Goal: Information Seeking & Learning: Learn about a topic

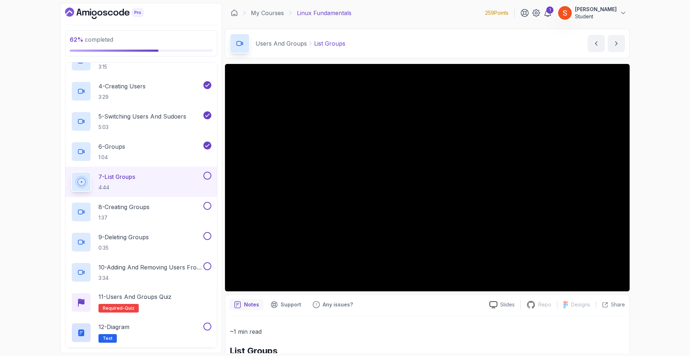
scroll to position [72, 0]
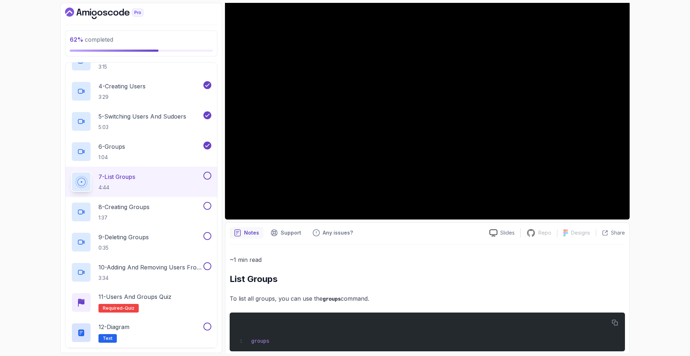
click at [660, 185] on div "62 % completed 1 - Intro 2 - Getting Started 3 - Mac Installation 4 - Windows I…" at bounding box center [345, 178] width 690 height 356
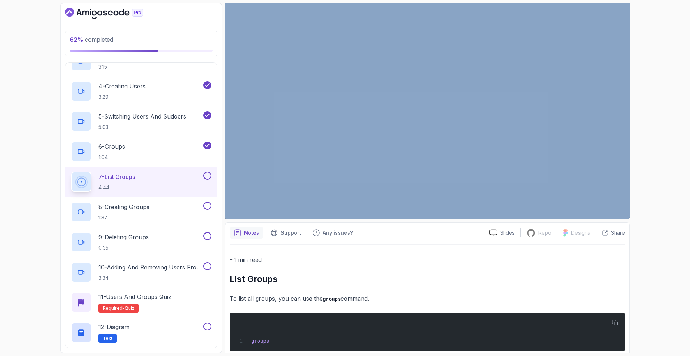
click at [660, 185] on div "62 % completed 1 - Intro 2 - Getting Started 3 - Mac Installation 4 - Windows I…" at bounding box center [345, 178] width 690 height 356
click at [660, 208] on div "62 % completed 1 - Intro 2 - Getting Started 3 - Mac Installation 4 - Windows I…" at bounding box center [345, 178] width 690 height 356
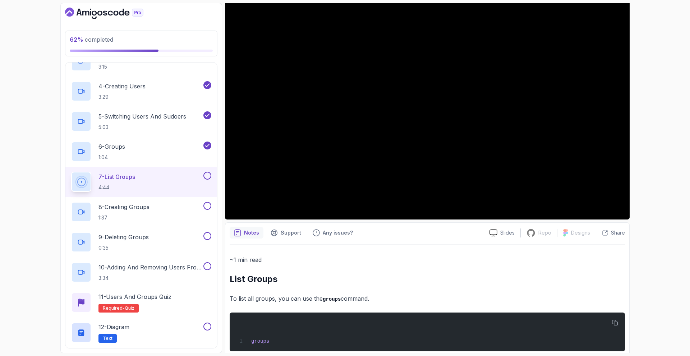
drag, startPoint x: 647, startPoint y: 255, endPoint x: 655, endPoint y: 252, distance: 8.7
click at [647, 255] on div "62 % completed 1 - Intro 2 - Getting Started 3 - Mac Installation 4 - Windows I…" at bounding box center [345, 178] width 690 height 356
click at [659, 243] on div "62 % completed 1 - Intro 2 - Getting Started 3 - Mac Installation 4 - Windows I…" at bounding box center [345, 178] width 690 height 356
click at [659, 240] on div "62 % completed 1 - Intro 2 - Getting Started 3 - Mac Installation 4 - Windows I…" at bounding box center [345, 178] width 690 height 356
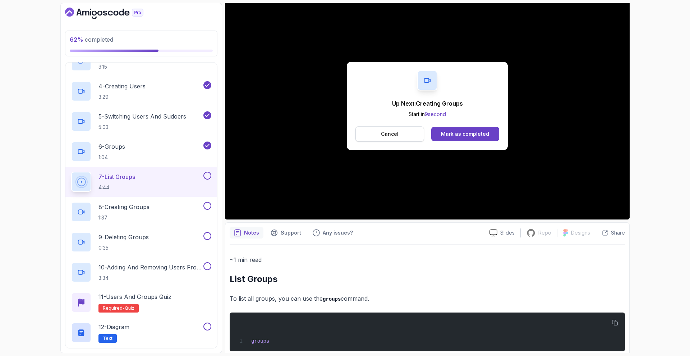
click at [412, 134] on button "Cancel" at bounding box center [389, 133] width 69 height 15
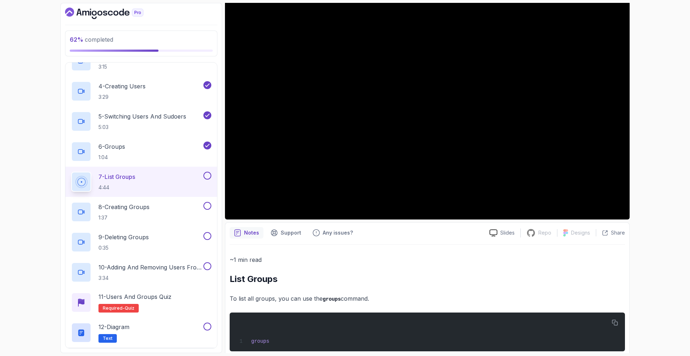
scroll to position [228, 0]
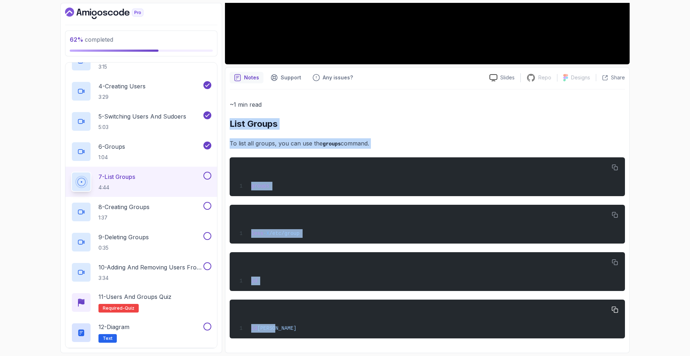
drag, startPoint x: 228, startPoint y: 119, endPoint x: 299, endPoint y: 318, distance: 211.0
click at [299, 318] on div "Notes Support Any issues? Slides Repo Repository not available Designs Design n…" at bounding box center [427, 210] width 404 height 286
copy div "List Groups To list all groups, you can use the groups command. groups less -X …"
click at [424, 139] on p "To list all groups, you can use the groups command." at bounding box center [426, 143] width 395 height 10
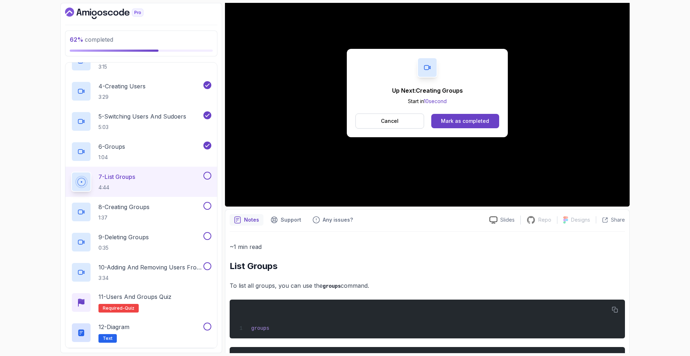
scroll to position [0, 0]
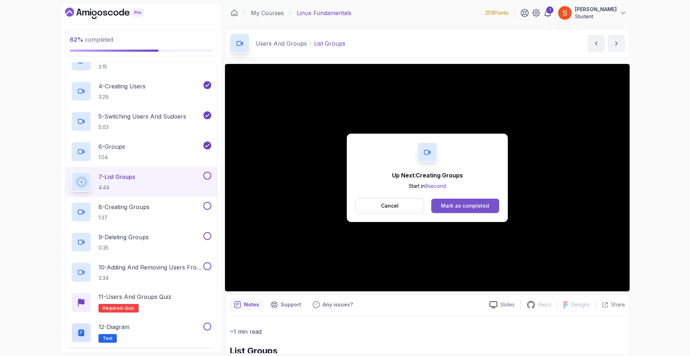
click at [465, 204] on div "Mark as completed" at bounding box center [465, 205] width 48 height 7
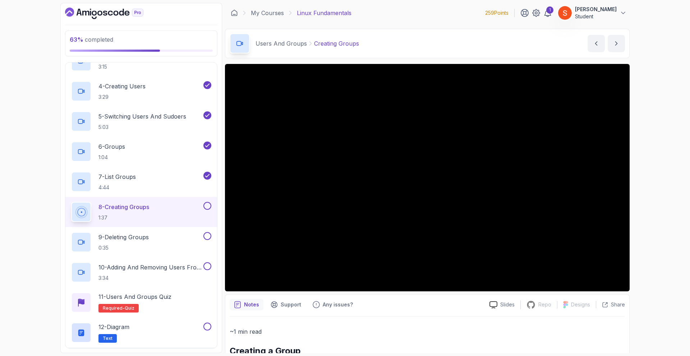
scroll to position [85, 0]
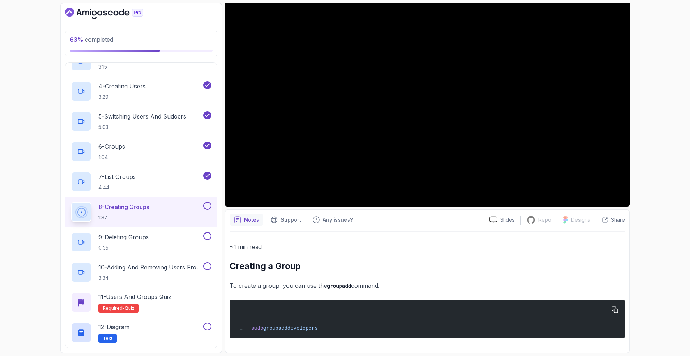
drag, startPoint x: 230, startPoint y: 267, endPoint x: 324, endPoint y: 321, distance: 108.0
click at [324, 321] on div "~1 min read Creating a Group To create a group, you can use the groupadd comman…" at bounding box center [426, 290] width 395 height 97
copy div "Creating a Group To create a group, you can use the groupadd command. sudo grou…"
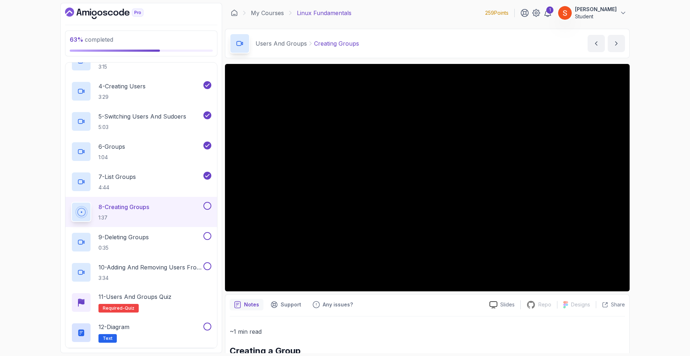
click at [381, 333] on p "~1 min read" at bounding box center [426, 331] width 395 height 10
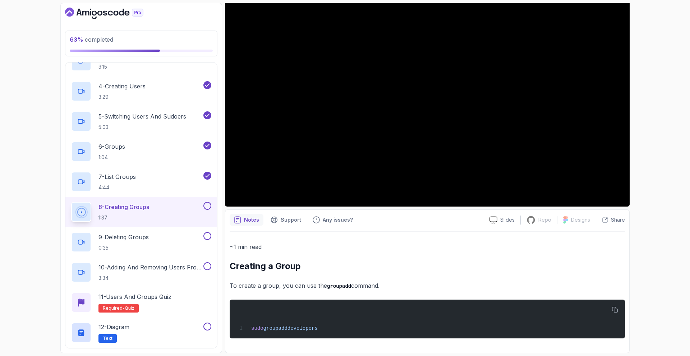
scroll to position [13, 0]
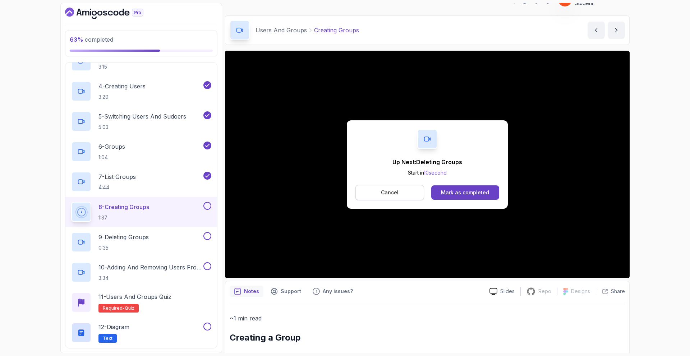
click at [393, 188] on button "Cancel" at bounding box center [389, 192] width 69 height 15
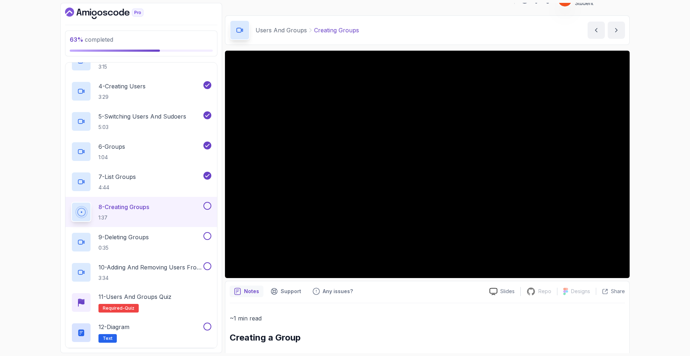
scroll to position [85, 0]
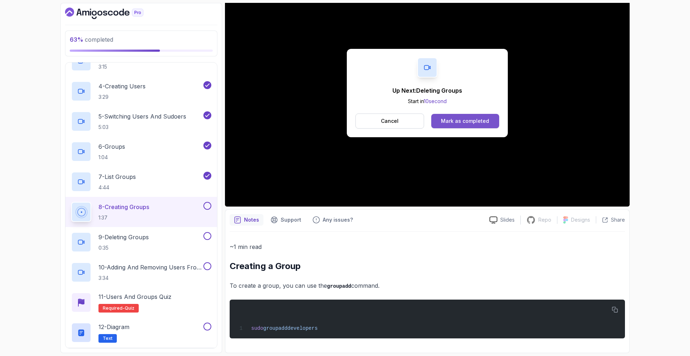
click at [454, 121] on div "Mark as completed" at bounding box center [465, 120] width 48 height 7
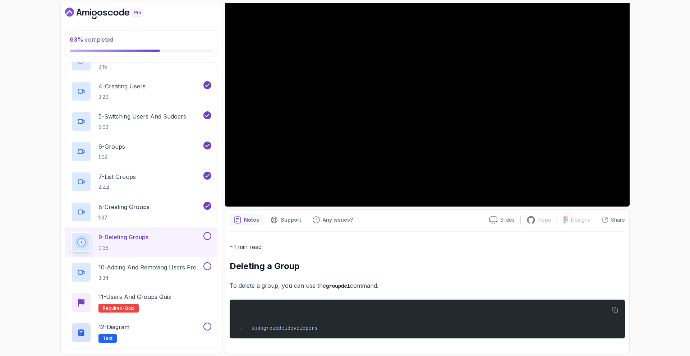
scroll to position [426, 0]
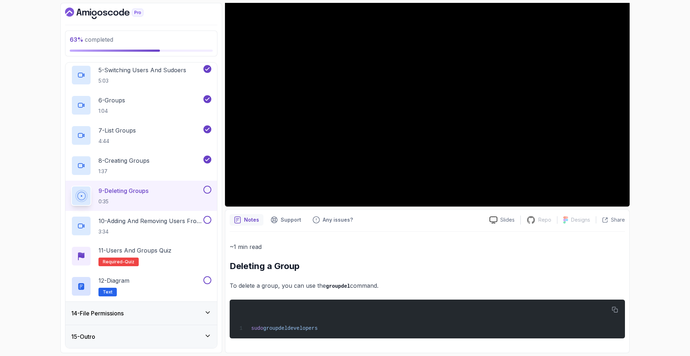
drag, startPoint x: 229, startPoint y: 263, endPoint x: 330, endPoint y: 340, distance: 127.0
click at [330, 340] on div "Notes Support Any issues? Slides Repo Repository not available Designs Design n…" at bounding box center [427, 281] width 404 height 144
copy div "Deleting a Group To delete a group, you can use the groupdel command. sudo grou…"
click at [417, 275] on div "~1 min read Deleting a Group To delete a group, you can use the groupdel comman…" at bounding box center [426, 290] width 395 height 97
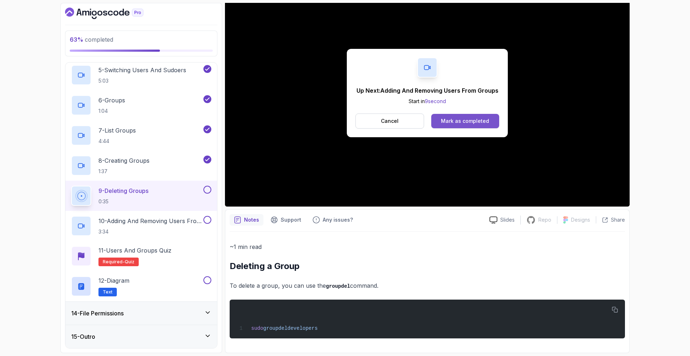
click at [474, 118] on div "Mark as completed" at bounding box center [465, 120] width 48 height 7
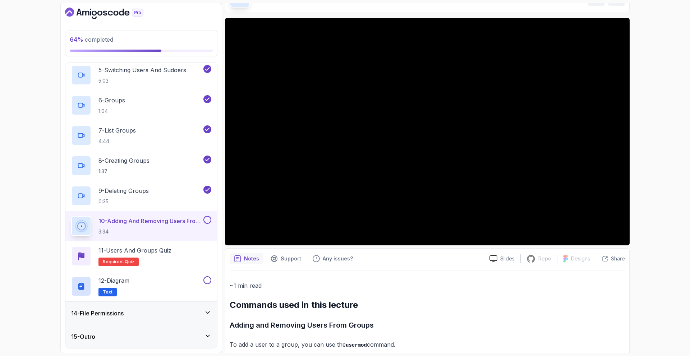
scroll to position [190, 0]
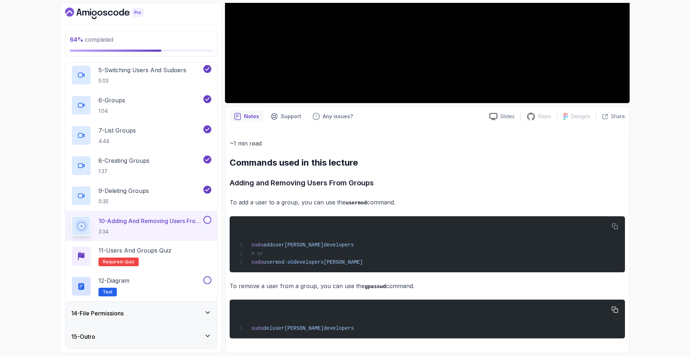
drag, startPoint x: 230, startPoint y: 178, endPoint x: 346, endPoint y: 334, distance: 194.6
click at [346, 334] on div "~1 min read Commands used in this lecture Adding and Removing Users From Groups…" at bounding box center [426, 238] width 395 height 200
copy div "Adding and Removing Users From Groups To add a user to a group, you can use the…"
click at [478, 174] on div "~1 min read Commands used in this lecture Adding and Removing Users From Groups…" at bounding box center [426, 238] width 395 height 200
click at [468, 177] on h3 "Adding and Removing Users From Groups" at bounding box center [426, 182] width 395 height 11
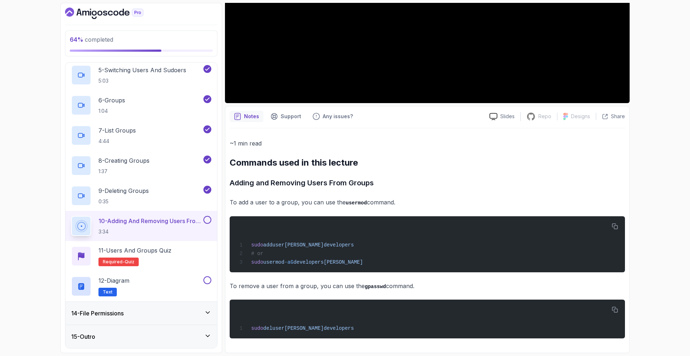
click at [379, 153] on div "~1 min read Commands used in this lecture Adding and Removing Users From Groups…" at bounding box center [426, 238] width 395 height 200
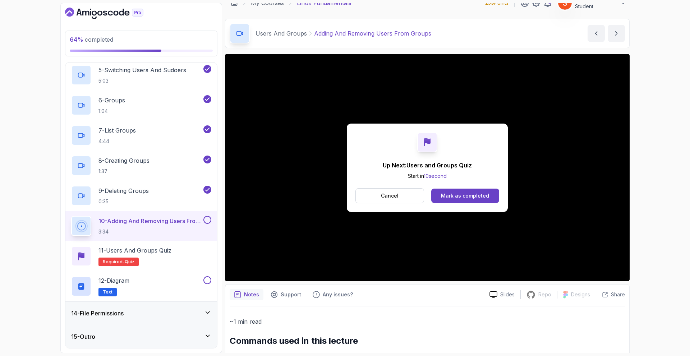
scroll to position [0, 0]
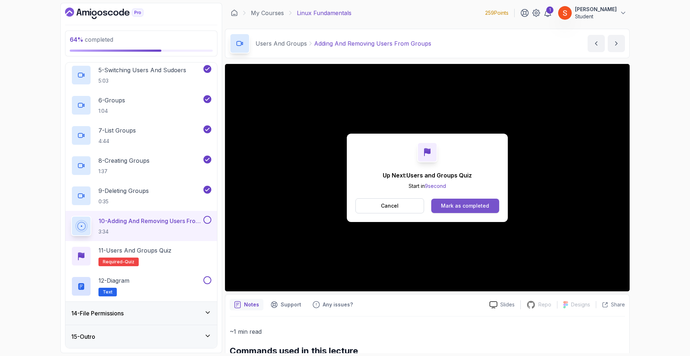
click at [460, 209] on div "Mark as completed" at bounding box center [465, 205] width 48 height 7
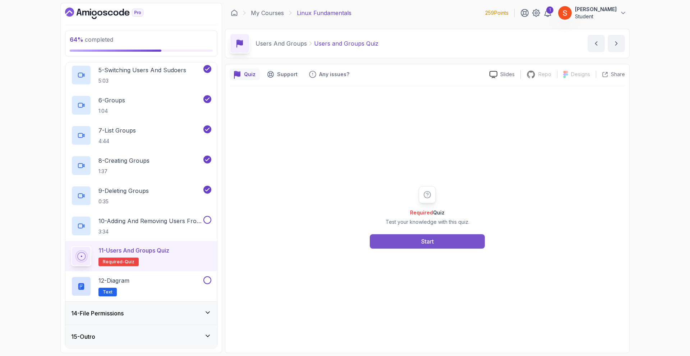
click at [436, 238] on button "Start" at bounding box center [427, 241] width 115 height 14
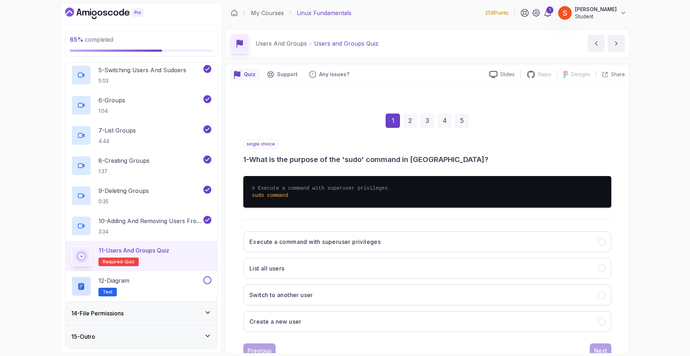
scroll to position [25, 0]
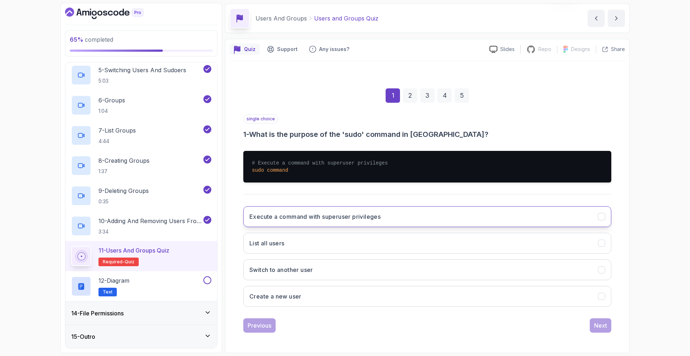
click at [429, 216] on button "Execute a command with superuser privileges" at bounding box center [427, 216] width 368 height 21
click at [599, 328] on div "Next" at bounding box center [600, 325] width 13 height 9
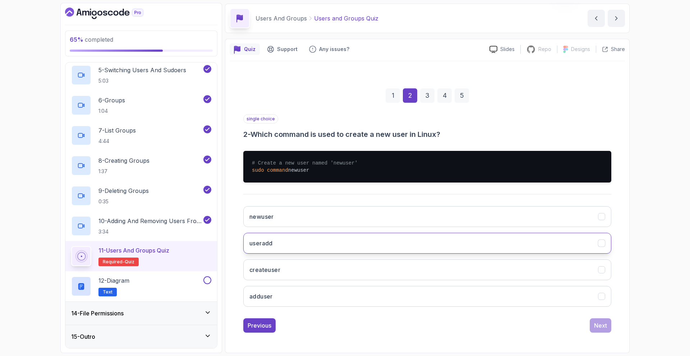
click at [320, 240] on button "useradd" at bounding box center [427, 243] width 368 height 21
click at [596, 321] on div "Next" at bounding box center [600, 325] width 13 height 9
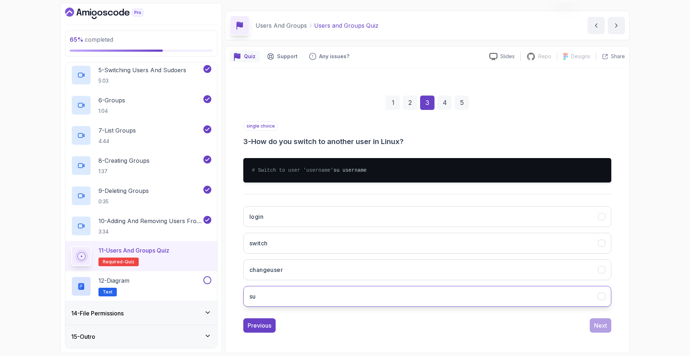
click at [285, 293] on button "su" at bounding box center [427, 296] width 368 height 21
click at [596, 324] on div "Next" at bounding box center [600, 325] width 13 height 9
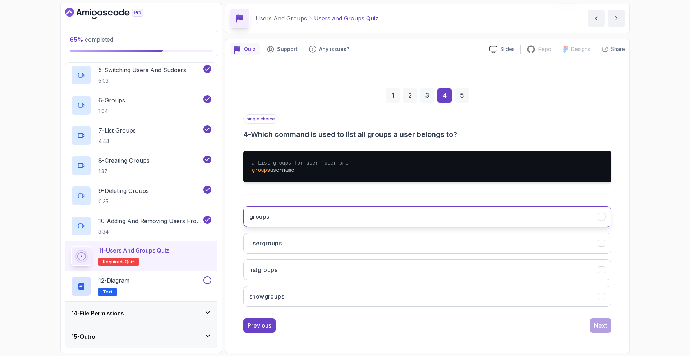
click at [277, 224] on button "groups" at bounding box center [427, 216] width 368 height 21
click at [601, 322] on div "Next" at bounding box center [600, 325] width 13 height 9
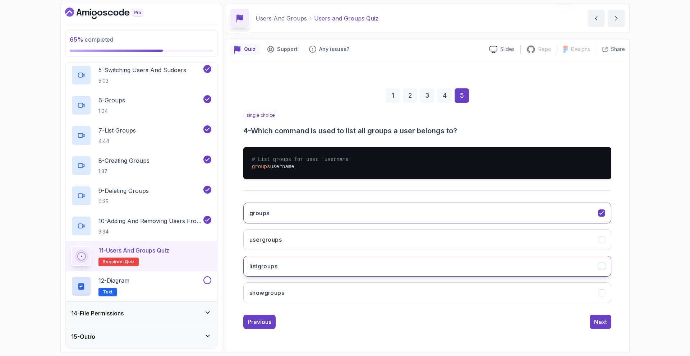
scroll to position [0, 0]
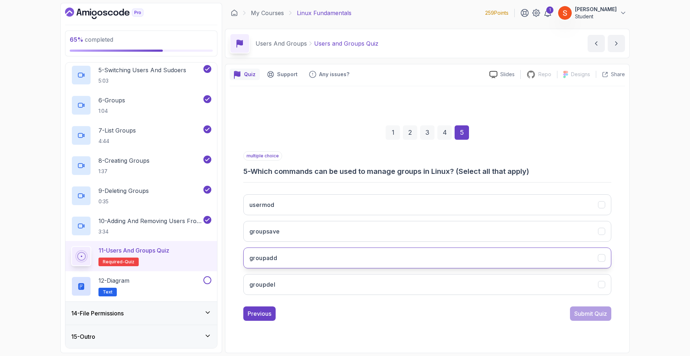
drag, startPoint x: 296, startPoint y: 260, endPoint x: 293, endPoint y: 262, distance: 3.8
click at [295, 260] on button "groupadd" at bounding box center [427, 257] width 368 height 21
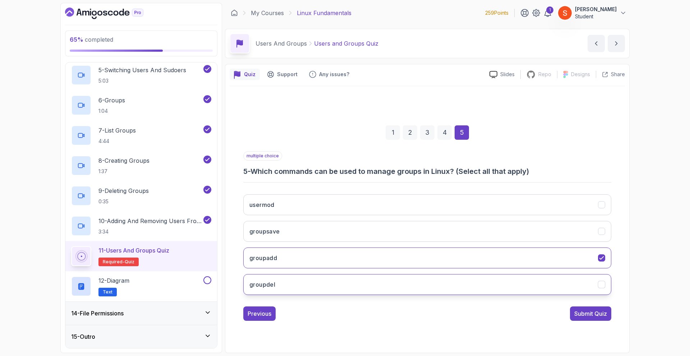
click at [280, 278] on button "groupdel" at bounding box center [427, 284] width 368 height 21
click at [589, 312] on div "Submit Quiz" at bounding box center [590, 313] width 33 height 9
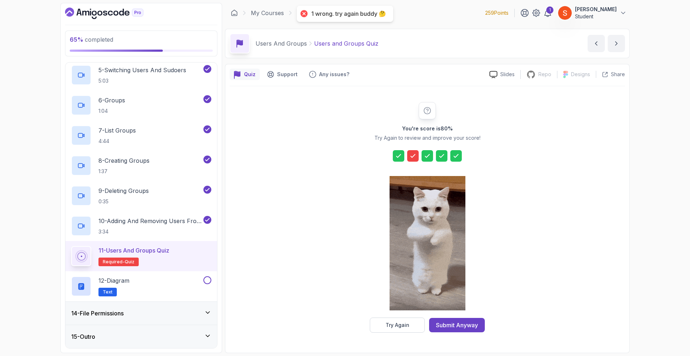
click at [412, 157] on icon at bounding box center [412, 155] width 4 height 3
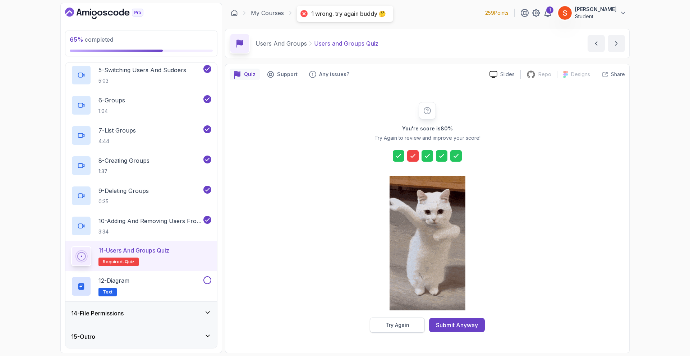
click at [403, 325] on div "Try Again" at bounding box center [397, 324] width 24 height 7
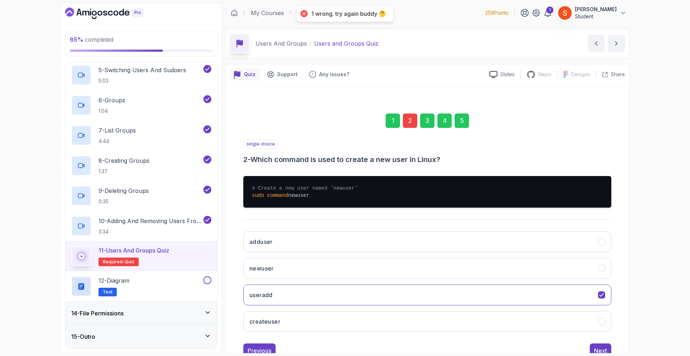
click at [390, 121] on div "1" at bounding box center [392, 120] width 14 height 14
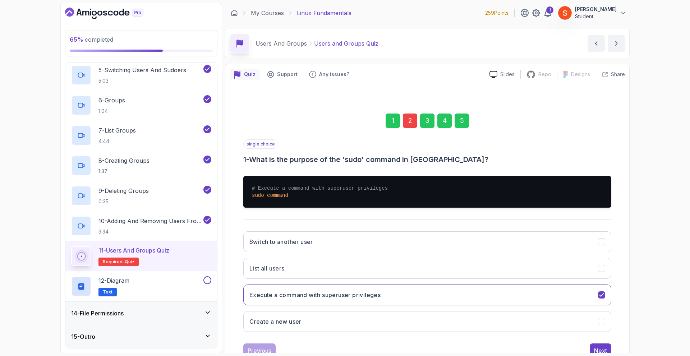
click at [413, 118] on div "2" at bounding box center [410, 120] width 14 height 14
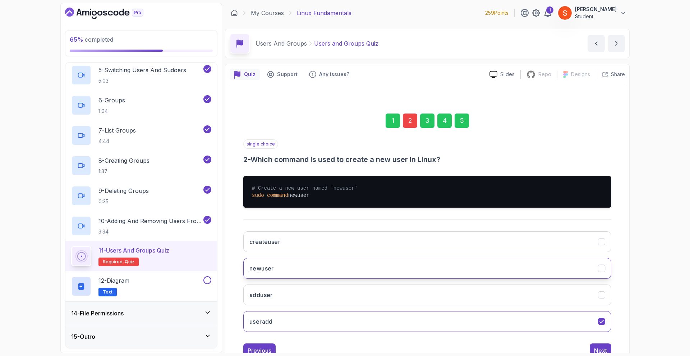
click at [340, 265] on button "newuser" at bounding box center [427, 268] width 368 height 21
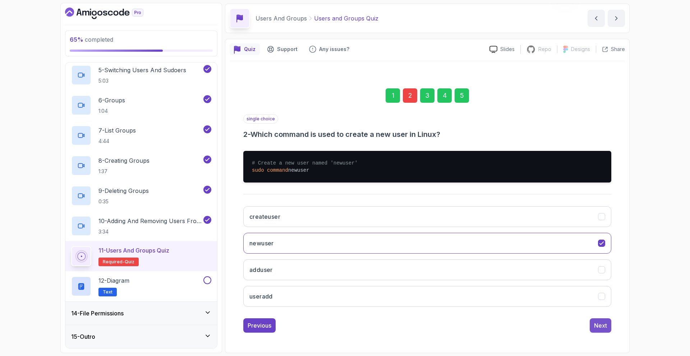
click at [598, 326] on div "Next" at bounding box center [600, 325] width 13 height 9
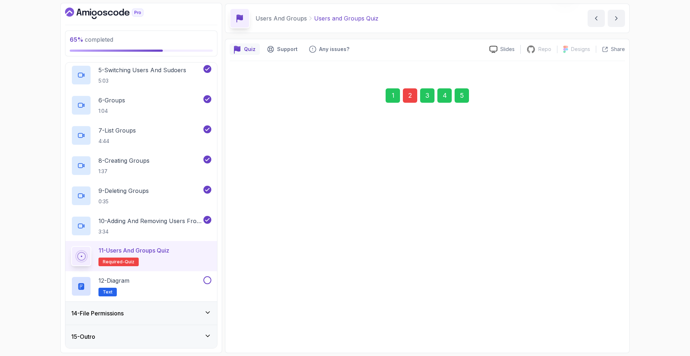
click at [598, 326] on div "Next" at bounding box center [600, 322] width 13 height 9
click at [598, 326] on div "Next" at bounding box center [600, 325] width 13 height 9
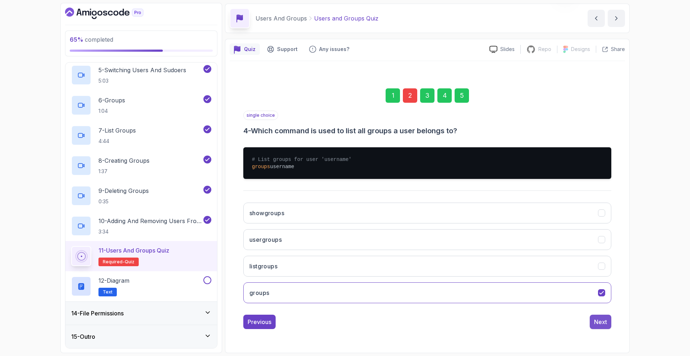
scroll to position [0, 0]
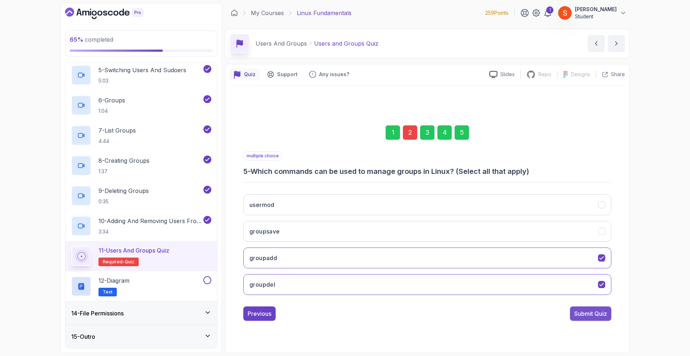
click at [588, 311] on div "Submit Quiz" at bounding box center [590, 313] width 33 height 9
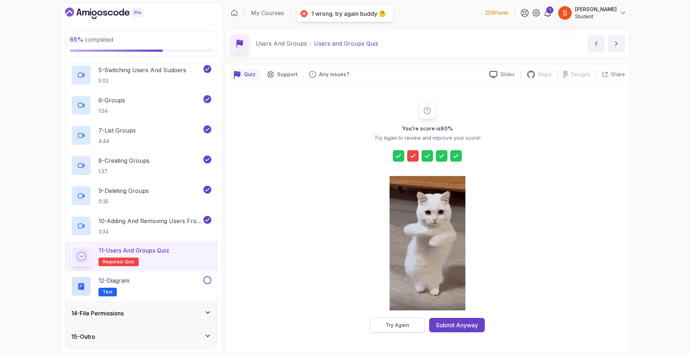
click at [404, 324] on div "Try Again" at bounding box center [397, 324] width 24 height 7
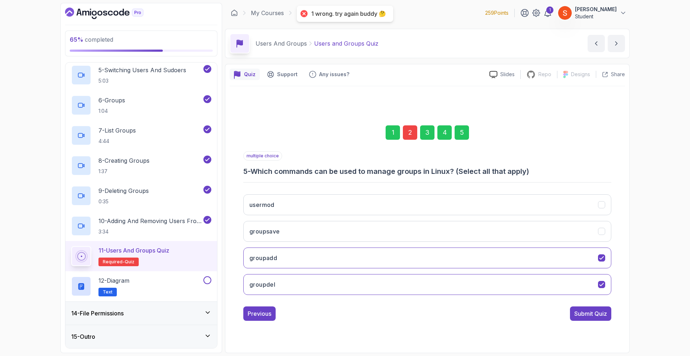
click at [407, 125] on div "2" at bounding box center [410, 132] width 14 height 14
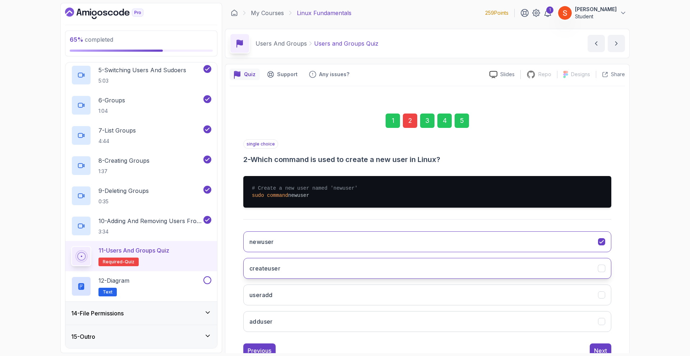
drag, startPoint x: 411, startPoint y: 266, endPoint x: 425, endPoint y: 260, distance: 14.8
click at [411, 266] on button "createuser" at bounding box center [427, 268] width 368 height 21
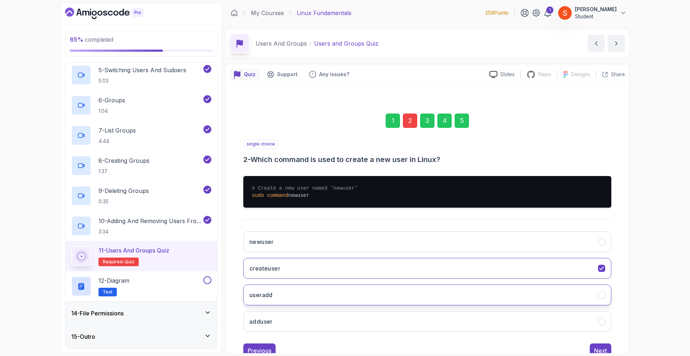
scroll to position [25, 0]
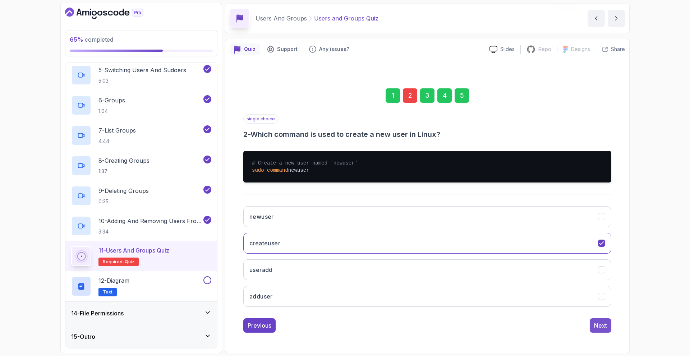
click at [601, 324] on div "Next" at bounding box center [600, 325] width 13 height 9
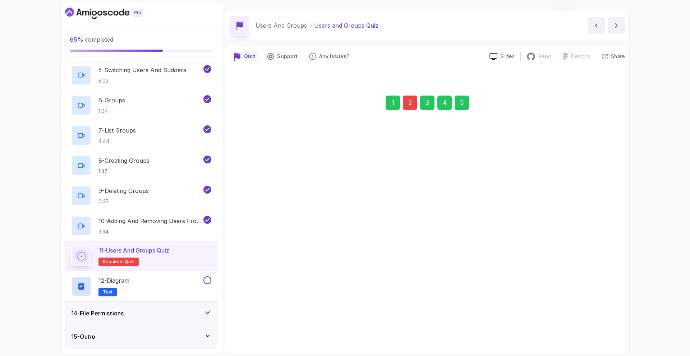
click at [604, 326] on div "Next" at bounding box center [600, 325] width 13 height 9
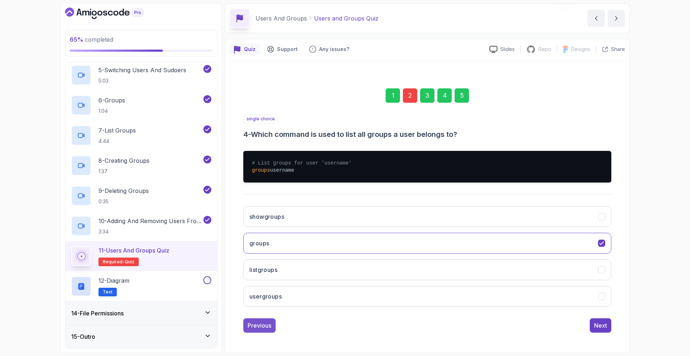
click at [259, 326] on div "Previous" at bounding box center [259, 325] width 24 height 9
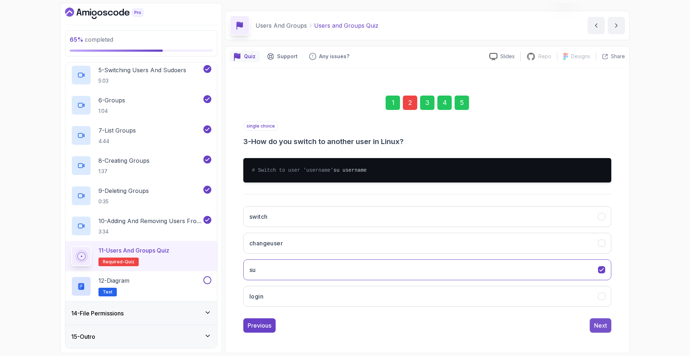
click at [605, 323] on div "Next" at bounding box center [600, 325] width 13 height 9
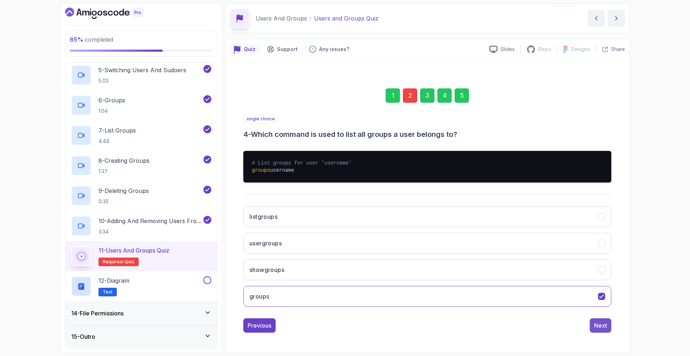
click at [603, 329] on div "Next" at bounding box center [600, 325] width 13 height 9
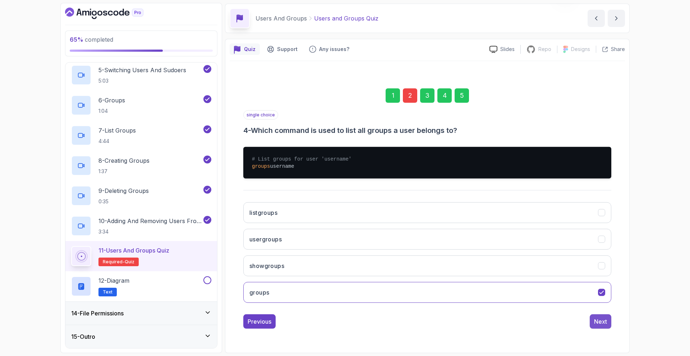
scroll to position [0, 0]
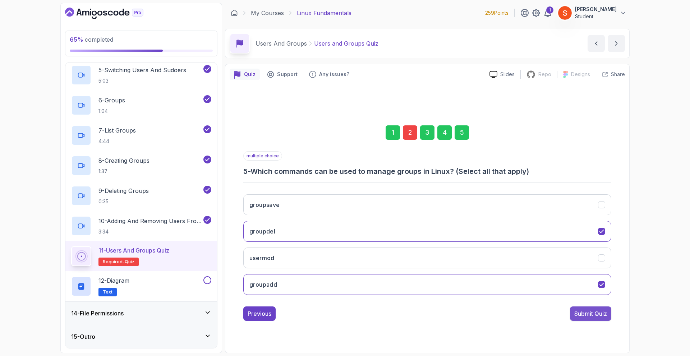
click at [588, 313] on div "Submit Quiz" at bounding box center [590, 313] width 33 height 9
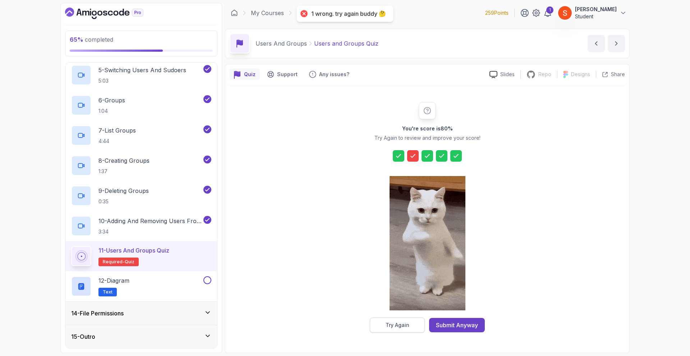
click at [395, 332] on button "Try Again" at bounding box center [397, 324] width 55 height 15
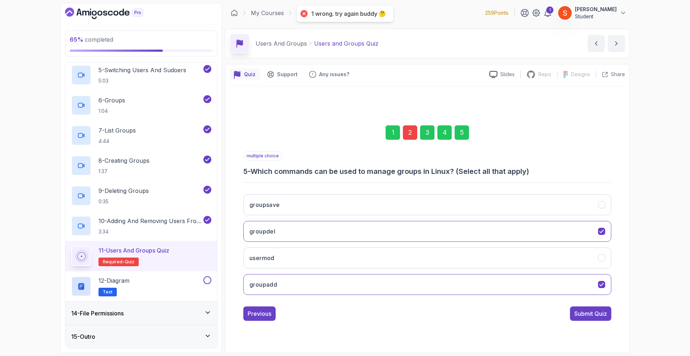
click at [407, 132] on div "2" at bounding box center [410, 132] width 14 height 14
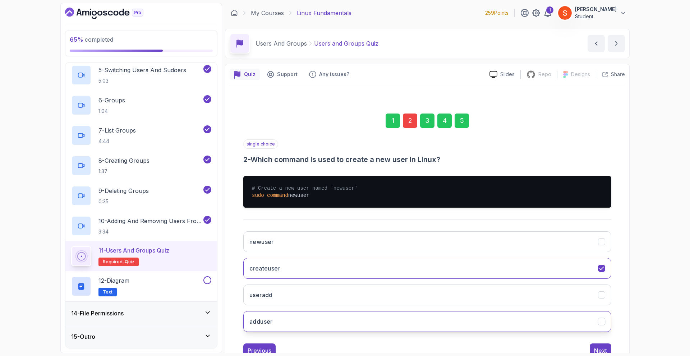
click at [332, 317] on button "adduser" at bounding box center [427, 321] width 368 height 21
click at [602, 347] on div "Next" at bounding box center [600, 350] width 13 height 9
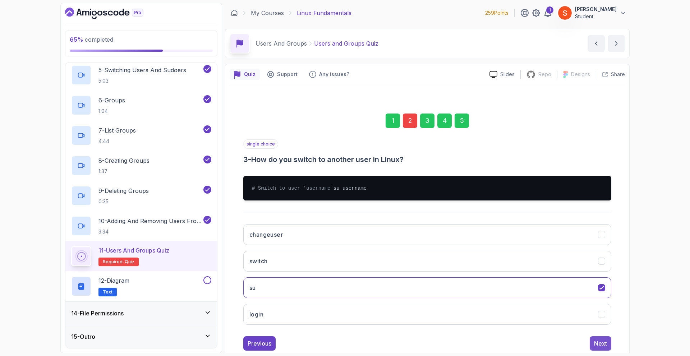
click at [599, 347] on div "Next" at bounding box center [600, 343] width 13 height 9
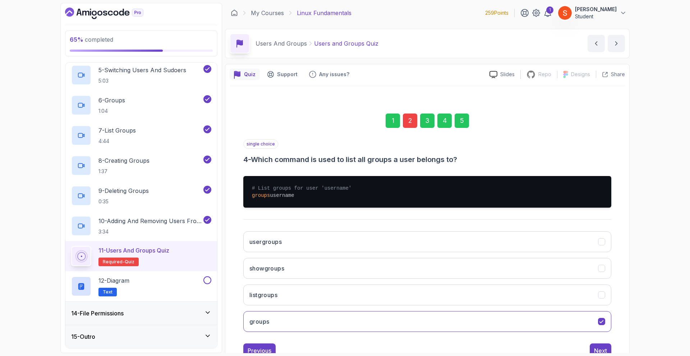
click at [599, 347] on div "Next" at bounding box center [600, 350] width 13 height 9
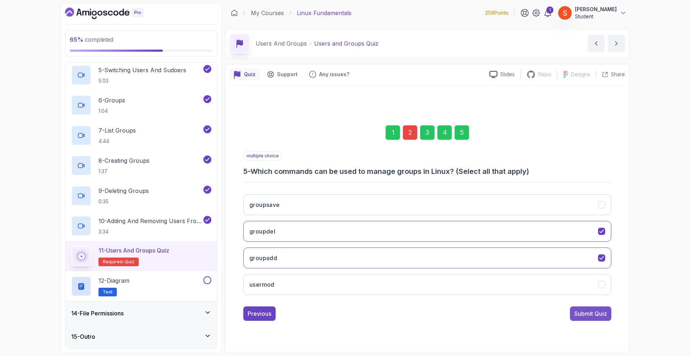
click at [595, 314] on div "Submit Quiz" at bounding box center [590, 313] width 33 height 9
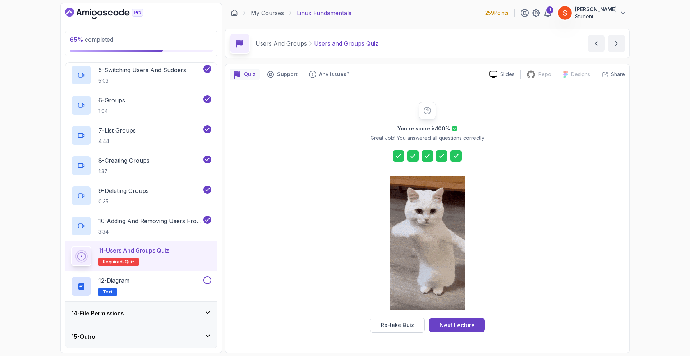
click at [416, 151] on div at bounding box center [412, 155] width 11 height 11
click at [411, 156] on icon at bounding box center [412, 155] width 7 height 7
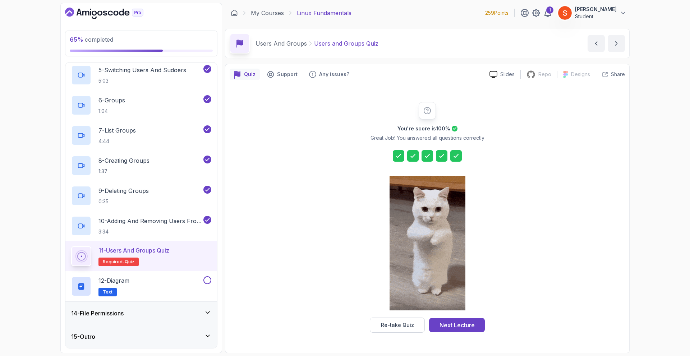
click at [410, 150] on div at bounding box center [412, 155] width 11 height 11
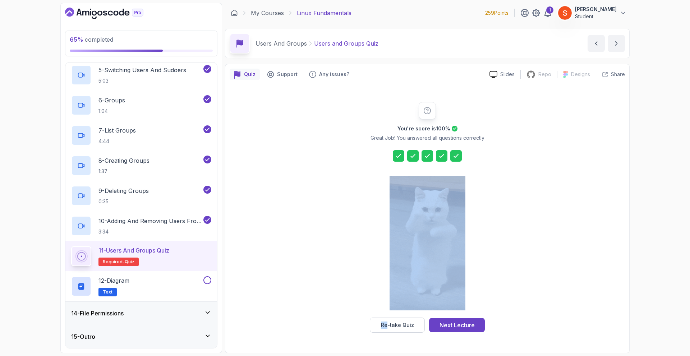
click at [410, 150] on div at bounding box center [412, 155] width 11 height 11
click at [410, 153] on icon at bounding box center [412, 155] width 7 height 7
click at [411, 155] on icon at bounding box center [412, 155] width 7 height 7
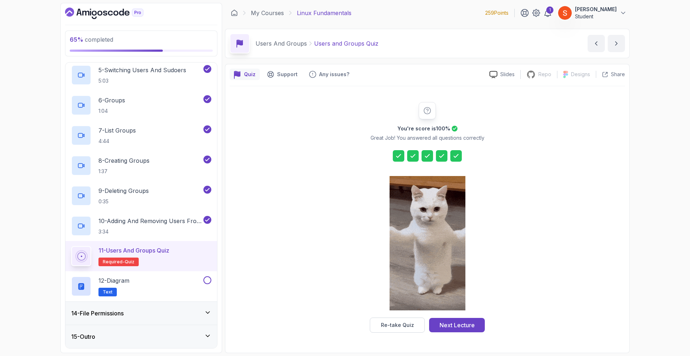
click at [416, 152] on div at bounding box center [412, 155] width 11 height 11
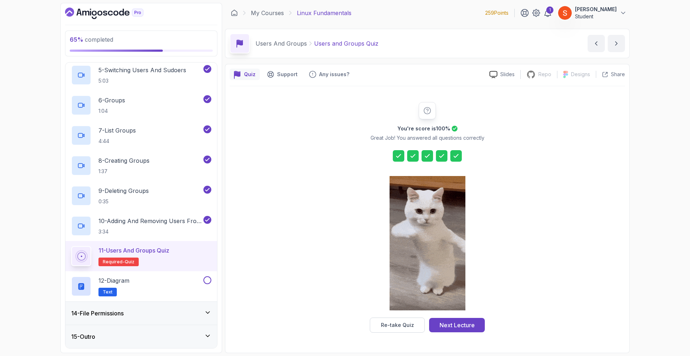
click at [412, 153] on icon at bounding box center [412, 155] width 7 height 7
click at [405, 149] on div "You're score is 100 % Great Job! You answered all questions correctly Re-take Q…" at bounding box center [427, 217] width 138 height 231
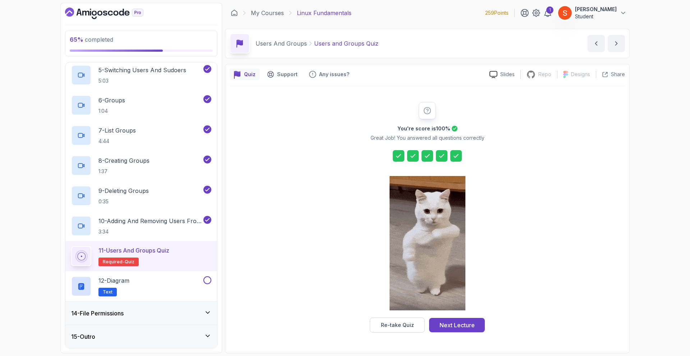
click at [413, 157] on icon at bounding box center [412, 155] width 4 height 3
click at [397, 155] on icon at bounding box center [398, 155] width 7 height 7
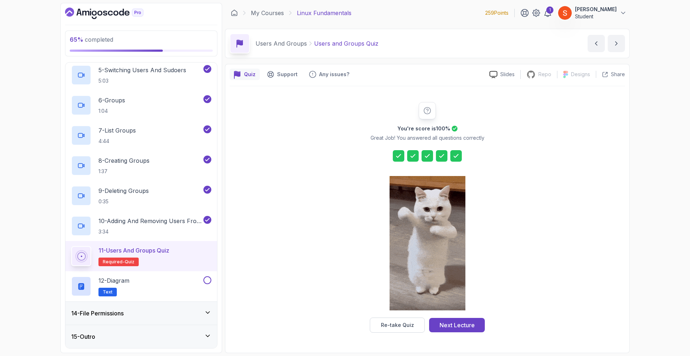
click at [412, 154] on icon at bounding box center [412, 155] width 7 height 7
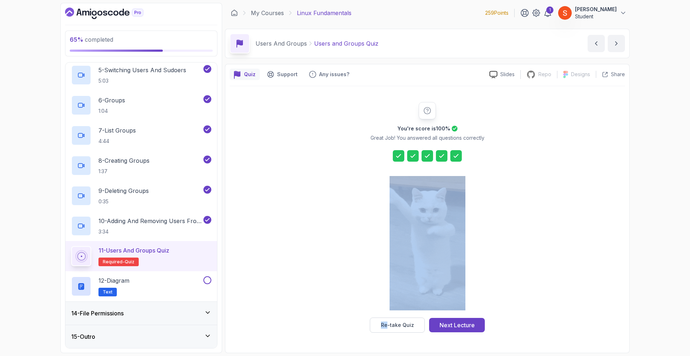
click at [412, 154] on icon at bounding box center [412, 155] width 7 height 7
click at [526, 199] on div "You're score is 100 % Great Job! You answered all questions correctly Re-take Q…" at bounding box center [426, 217] width 395 height 231
click at [325, 261] on div "You're score is 100 % Great Job! You answered all questions correctly Re-take Q…" at bounding box center [426, 217] width 395 height 231
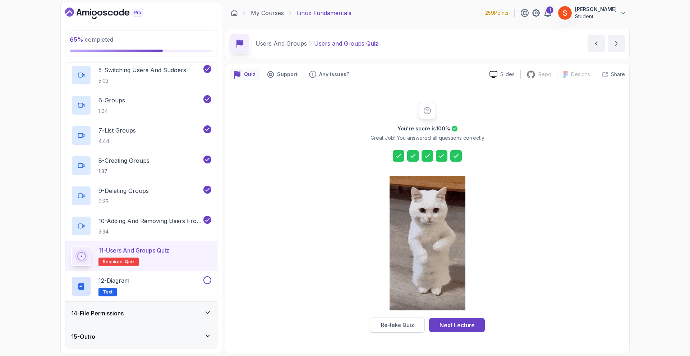
click at [398, 326] on div "Re-take Quiz" at bounding box center [397, 324] width 33 height 7
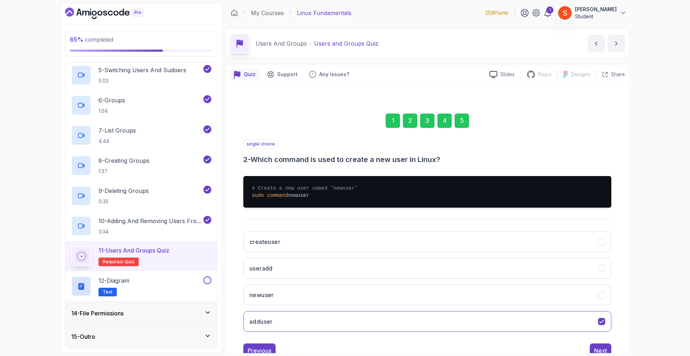
scroll to position [25, 0]
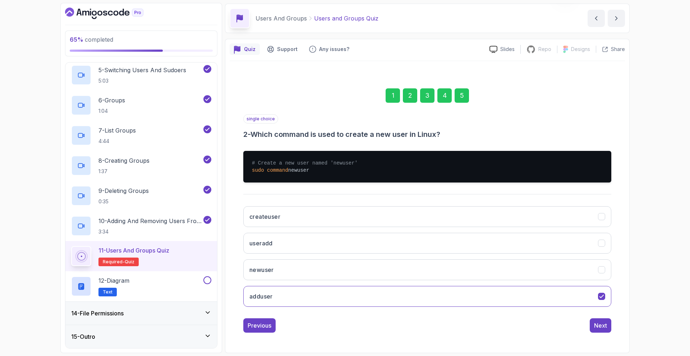
click at [393, 92] on div "1" at bounding box center [392, 95] width 14 height 14
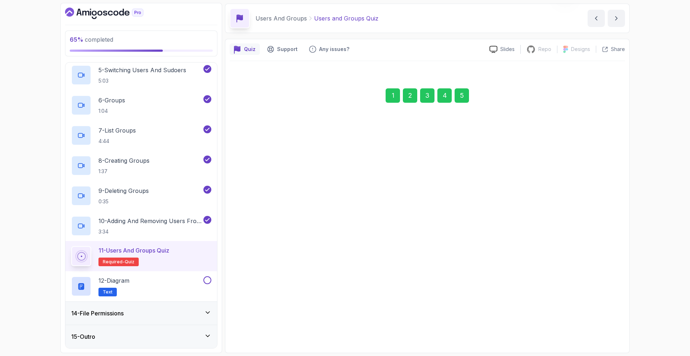
click at [404, 92] on div "2" at bounding box center [410, 95] width 14 height 14
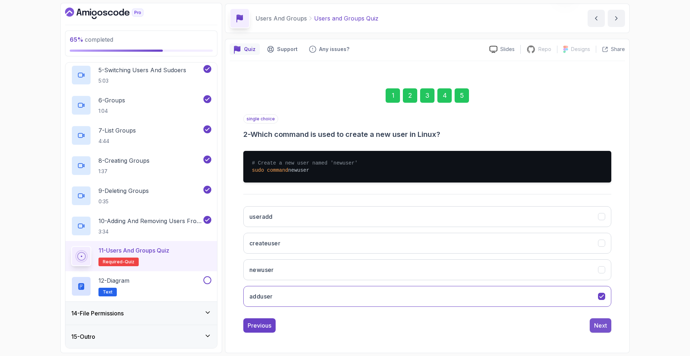
click at [600, 329] on div "Next" at bounding box center [600, 325] width 13 height 9
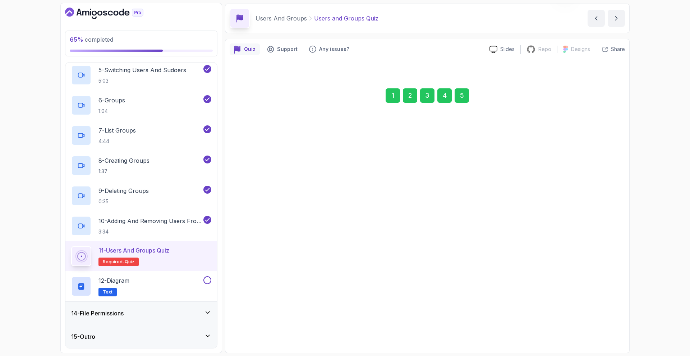
click at [600, 328] on button "Next" at bounding box center [600, 322] width 22 height 14
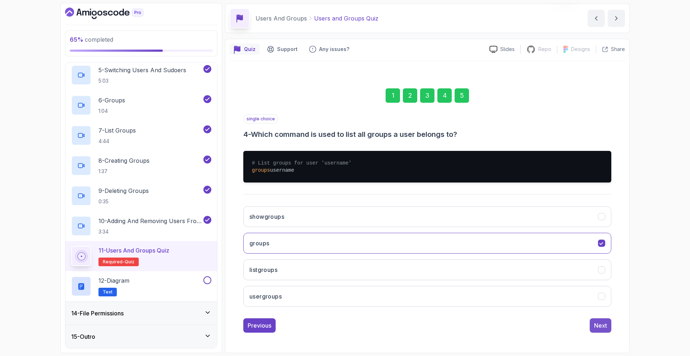
click at [600, 329] on div "Next" at bounding box center [600, 325] width 13 height 9
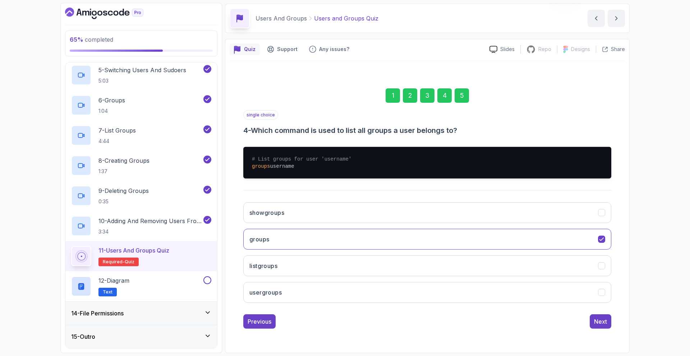
scroll to position [0, 0]
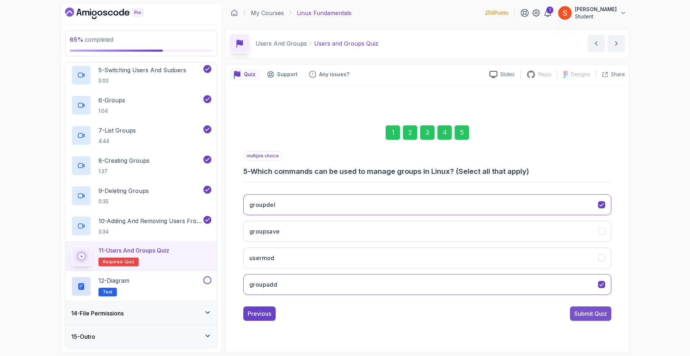
click at [600, 312] on div "Submit Quiz" at bounding box center [590, 313] width 33 height 9
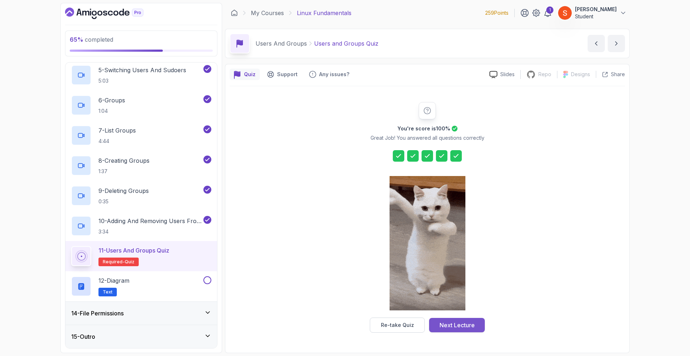
click at [455, 326] on div "Next Lecture" at bounding box center [456, 325] width 35 height 9
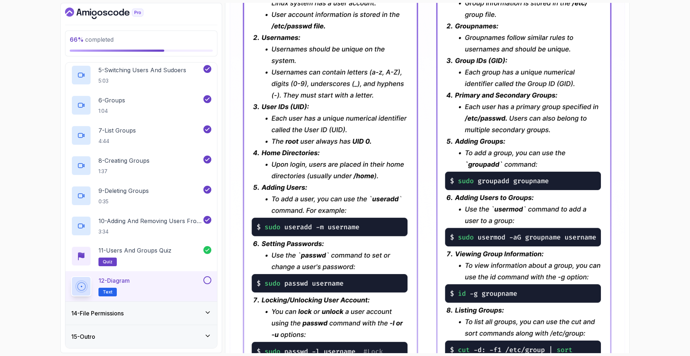
scroll to position [280, 0]
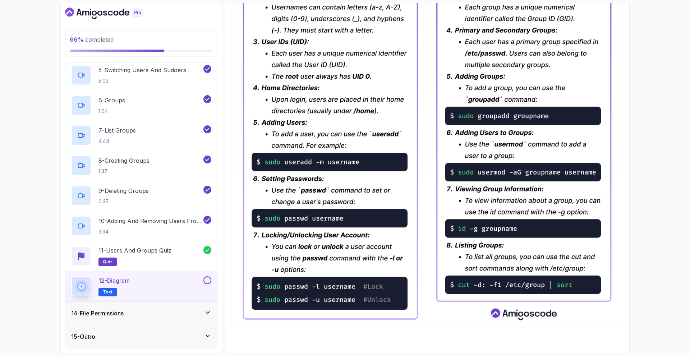
click at [207, 278] on button at bounding box center [207, 280] width 8 height 8
click at [200, 312] on div "14 - File Permissions" at bounding box center [141, 313] width 140 height 9
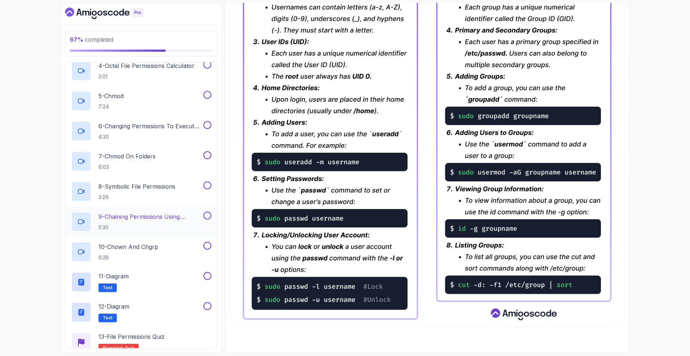
scroll to position [316, 0]
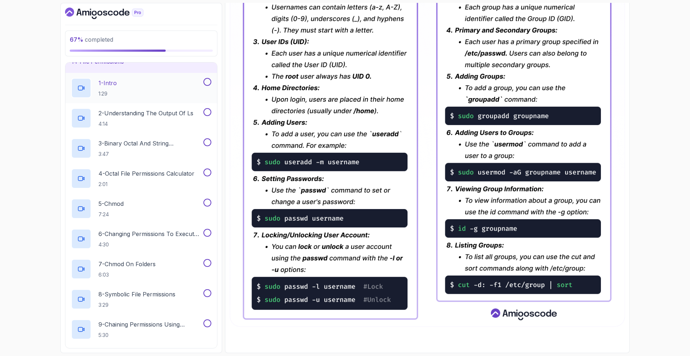
click at [116, 85] on p "1 - Intro" at bounding box center [107, 83] width 18 height 9
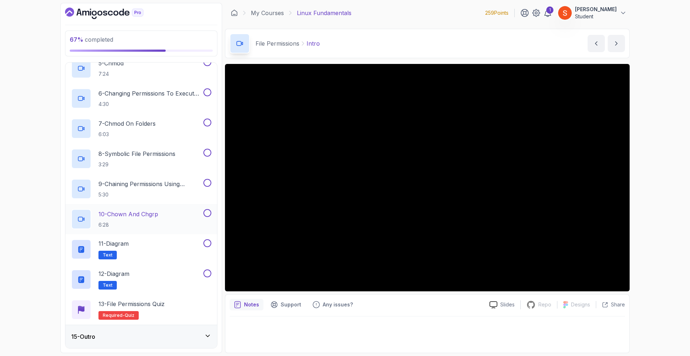
scroll to position [349, 0]
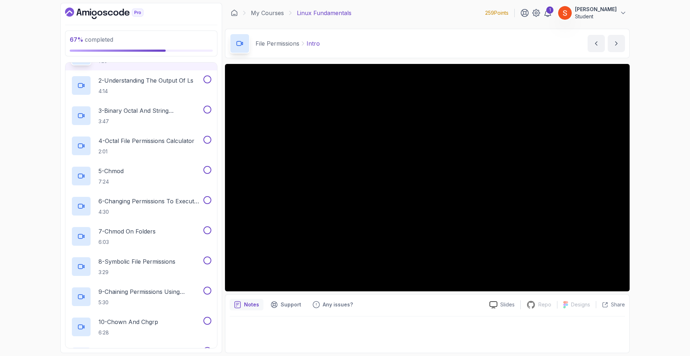
click at [32, 252] on div "67 % completed 1 - Intro 2 - Getting Started 3 - Mac Installation 4 - Windows I…" at bounding box center [345, 178] width 690 height 356
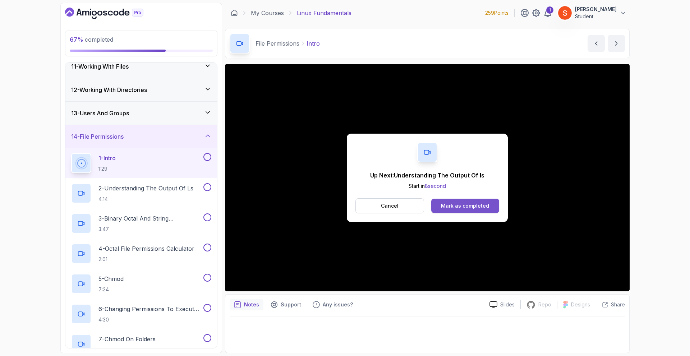
click at [460, 204] on div "Mark as completed" at bounding box center [465, 205] width 48 height 7
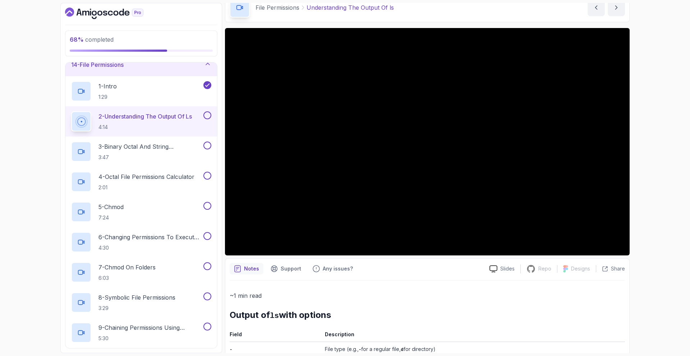
scroll to position [176, 0]
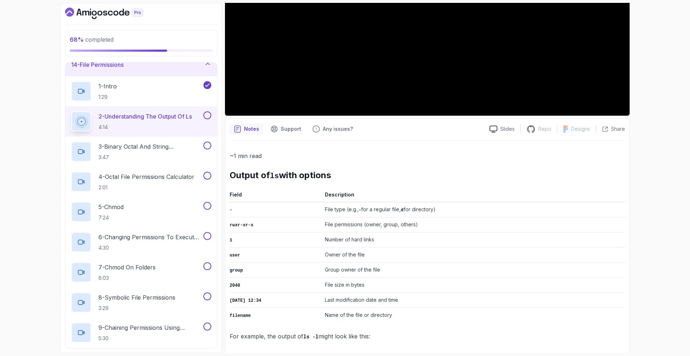
drag, startPoint x: 230, startPoint y: 174, endPoint x: 425, endPoint y: 337, distance: 254.2
click at [425, 337] on div "~1 min read Output of ls with options Field Description - File type (e.g., - fo…" at bounding box center [426, 246] width 395 height 191
copy div "Output of ls with options Field Description - File type (e.g., - for a regular …"
click at [413, 331] on p "For example, the output of ls -l might look like this:" at bounding box center [426, 336] width 395 height 10
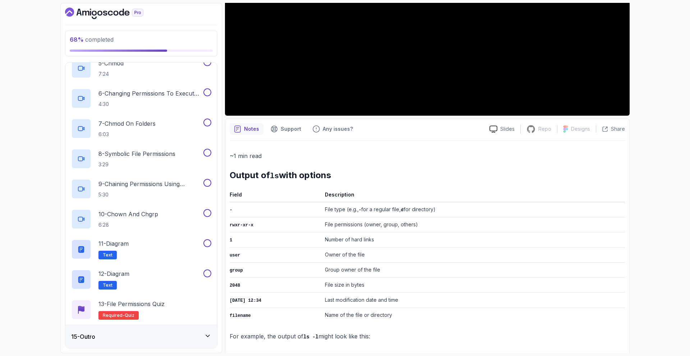
scroll to position [32, 0]
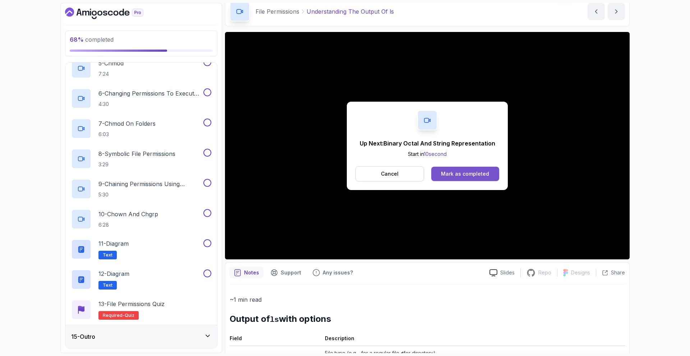
click at [459, 171] on div "Mark as completed" at bounding box center [465, 173] width 48 height 7
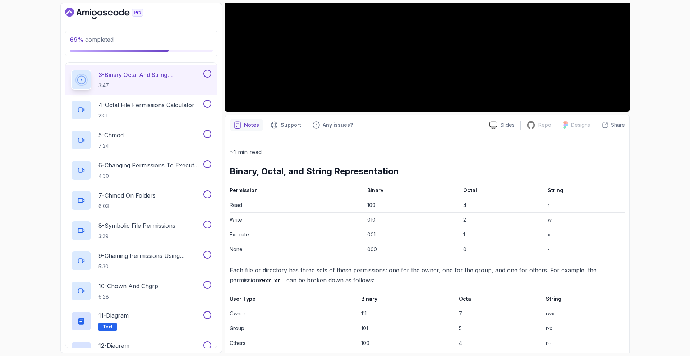
scroll to position [191, 0]
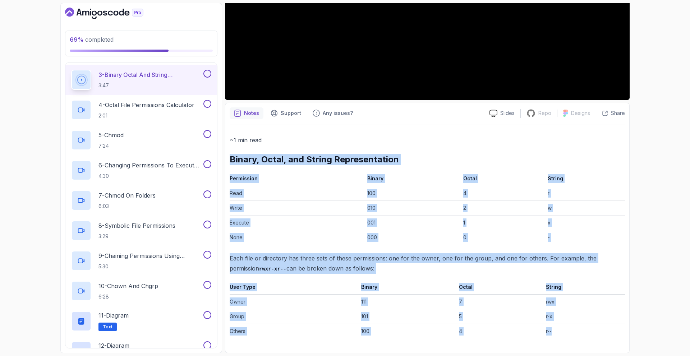
drag, startPoint x: 229, startPoint y: 157, endPoint x: 580, endPoint y: 332, distance: 391.5
click at [580, 332] on div "~1 min read Binary, Octal, and String Representation Permission Binary Octal St…" at bounding box center [426, 236] width 395 height 203
copy div "Binary, Octal, and String Representation Permission Binary Octal String Read 10…"
click at [470, 153] on div "~1 min read Binary, Octal, and String Representation Permission Binary Octal St…" at bounding box center [426, 236] width 395 height 203
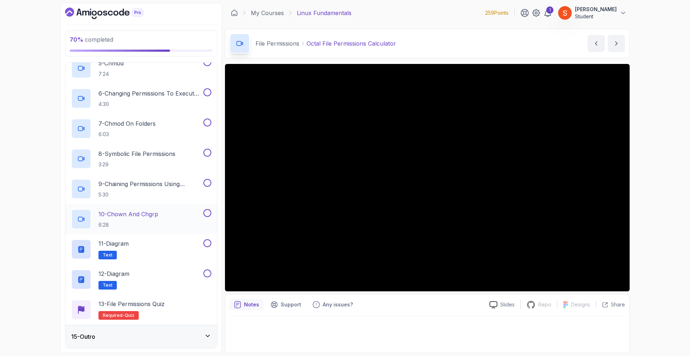
scroll to position [385, 0]
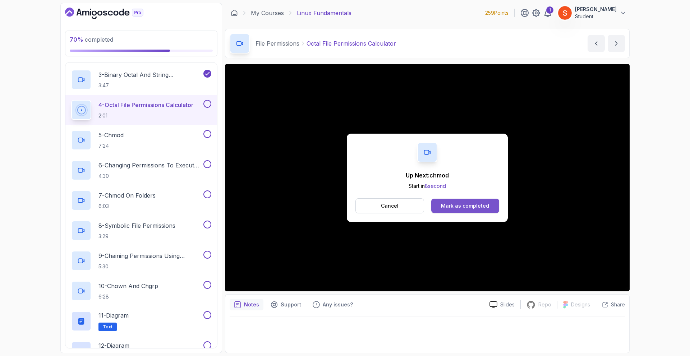
click at [473, 205] on div "Mark as completed" at bounding box center [465, 205] width 48 height 7
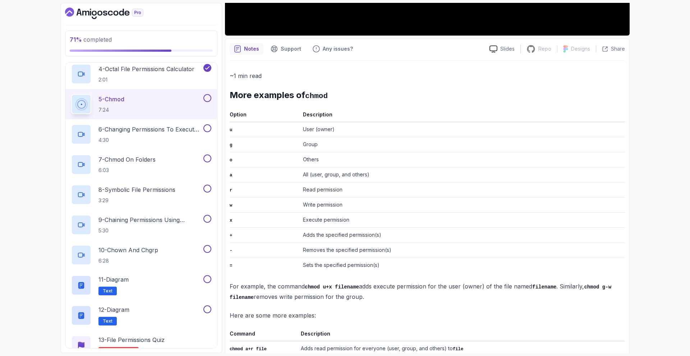
scroll to position [328, 0]
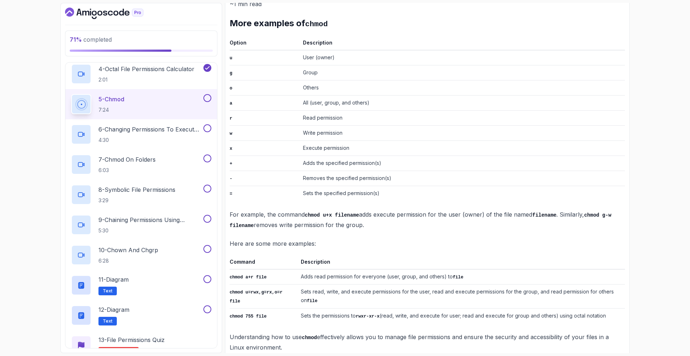
drag, startPoint x: 230, startPoint y: 22, endPoint x: 350, endPoint y: 333, distance: 333.2
click at [350, 333] on div "~1 min read More examples of chmod Option Description u User (owner) g Group o …" at bounding box center [426, 175] width 395 height 353
copy div "More examples of chmod Option Description u User (owner) g Group o Others a All…"
click at [469, 157] on td "Adds the specified permission(s)" at bounding box center [462, 163] width 325 height 15
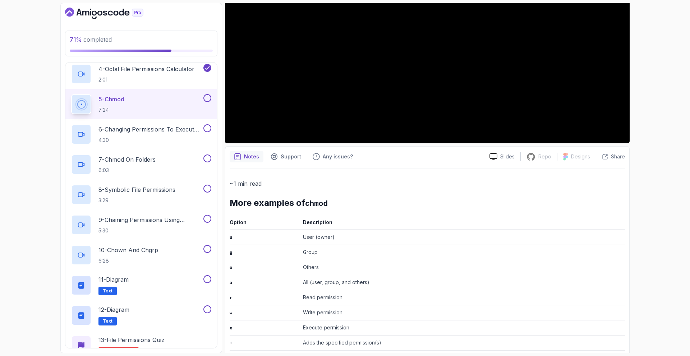
scroll to position [4, 0]
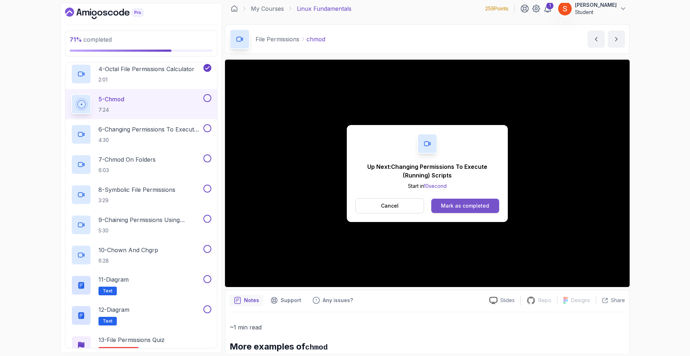
click at [450, 204] on div "Mark as completed" at bounding box center [465, 205] width 48 height 7
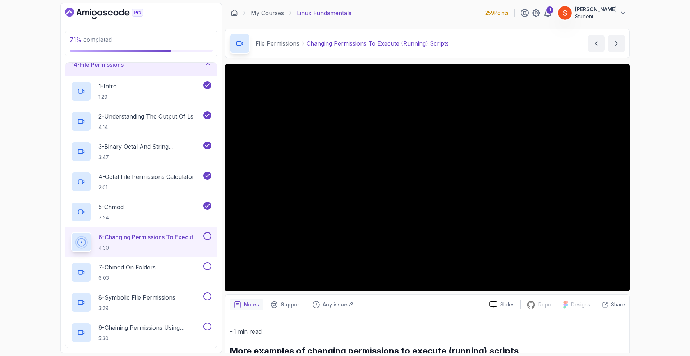
scroll to position [98, 0]
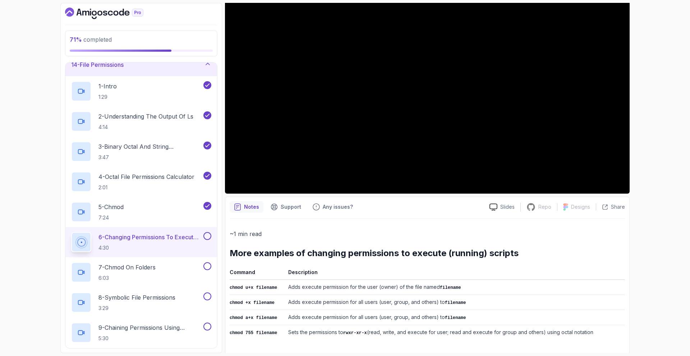
drag, startPoint x: 228, startPoint y: 276, endPoint x: 469, endPoint y: 322, distance: 245.4
click at [456, 352] on div "Notes Support Any issues? Slides Repo Repository not available Designs Design n…" at bounding box center [427, 275] width 404 height 158
click at [529, 279] on th "Description" at bounding box center [454, 274] width 339 height 12
drag, startPoint x: 231, startPoint y: 252, endPoint x: 600, endPoint y: 333, distance: 378.6
click at [600, 333] on div "~1 min read More examples of changing permissions to execute (running) scripts …" at bounding box center [426, 284] width 395 height 111
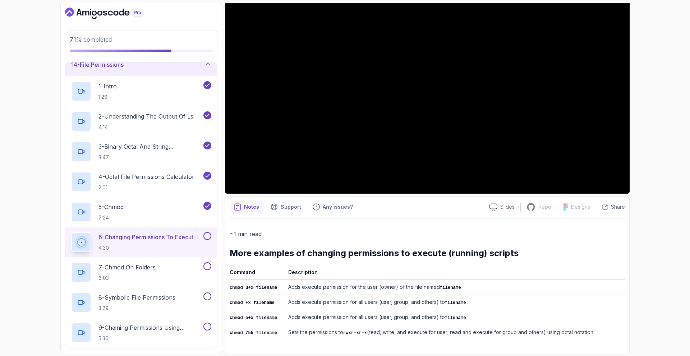
copy div "More examples of changing permissions to execute (running) scripts Command Desc…"
click at [363, 257] on h2 "More examples of changing permissions to execute (running) scripts" at bounding box center [426, 252] width 395 height 11
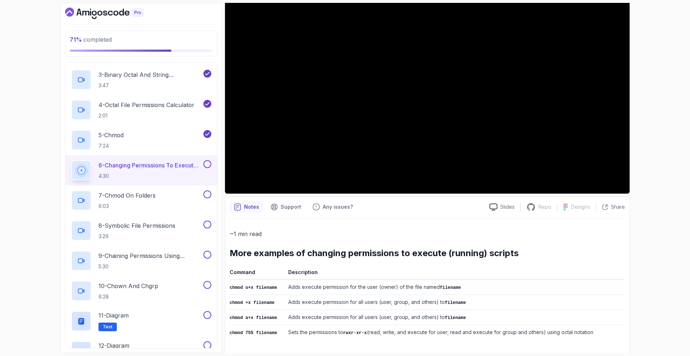
scroll to position [456, 0]
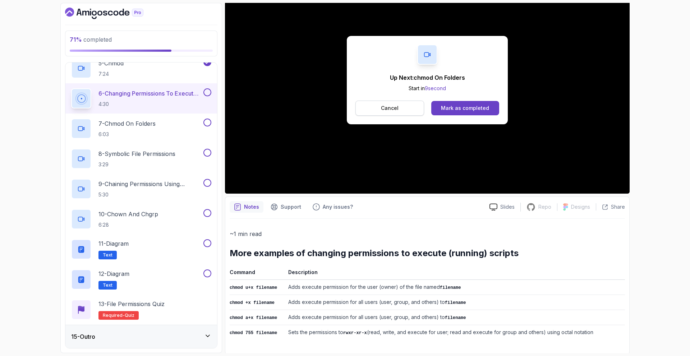
click at [394, 109] on p "Cancel" at bounding box center [390, 108] width 18 height 7
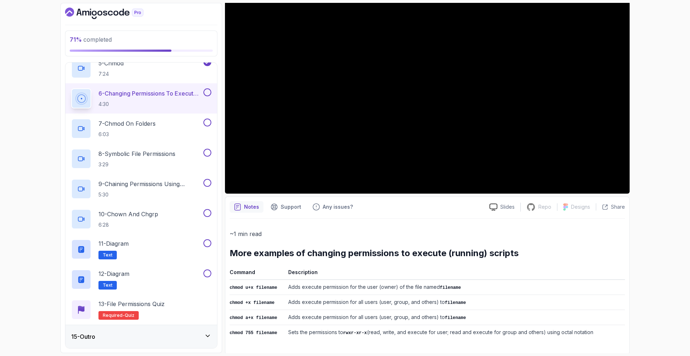
click at [209, 88] on div "6 - Changing Permissions To Execute (Running) Scripts 4:30" at bounding box center [141, 98] width 152 height 30
click at [206, 92] on button at bounding box center [207, 92] width 8 height 8
click at [40, 150] on div "72 % completed 1 - Intro 2 - Getting Started 3 - Mac Installation 4 - Windows I…" at bounding box center [345, 178] width 690 height 356
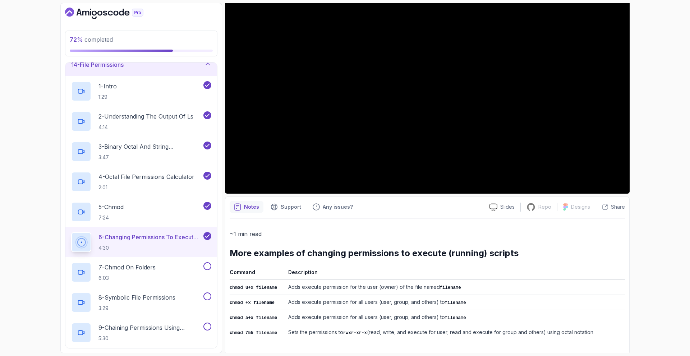
click at [105, 15] on icon "Dashboard" at bounding box center [105, 13] width 4 height 5
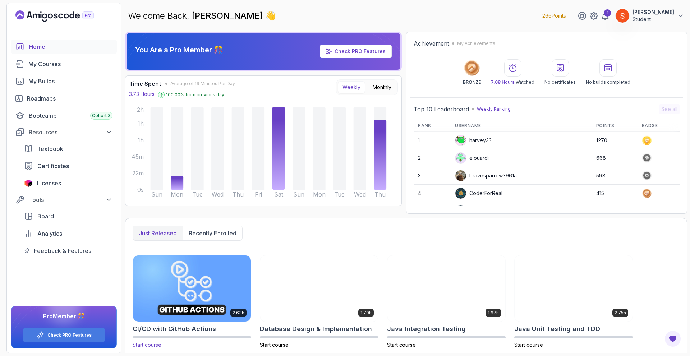
scroll to position [105, 0]
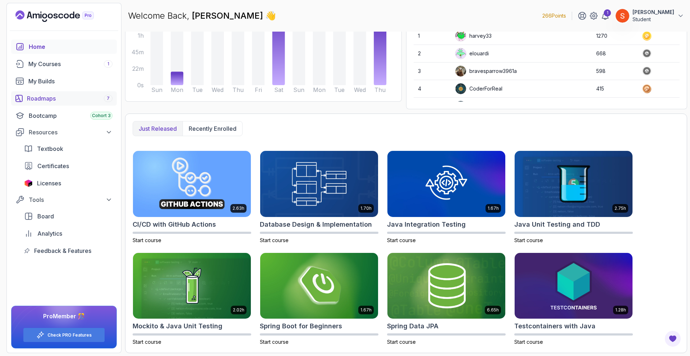
click at [52, 94] on link "Roadmaps 7" at bounding box center [64, 98] width 106 height 14
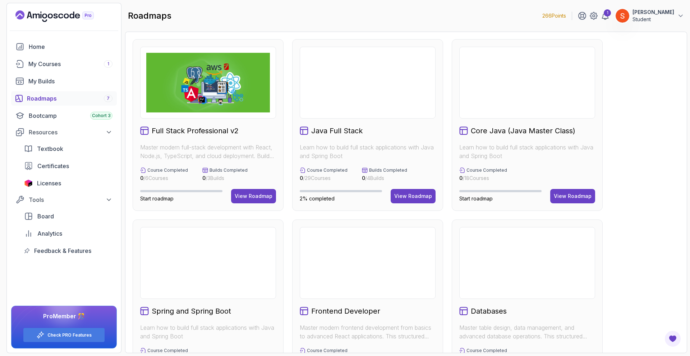
click at [227, 131] on h2 "Full Stack Professional v2" at bounding box center [195, 131] width 87 height 10
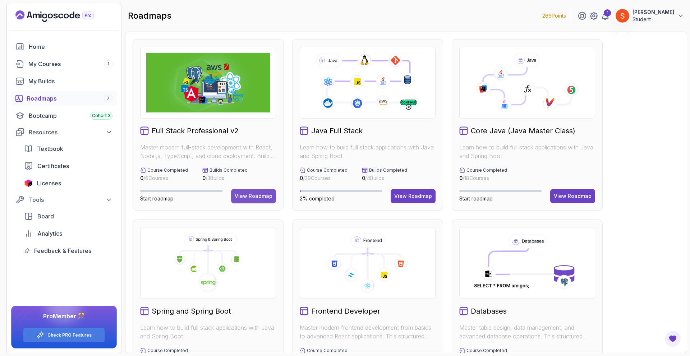
click at [245, 196] on div "View Roadmap" at bounding box center [254, 195] width 38 height 7
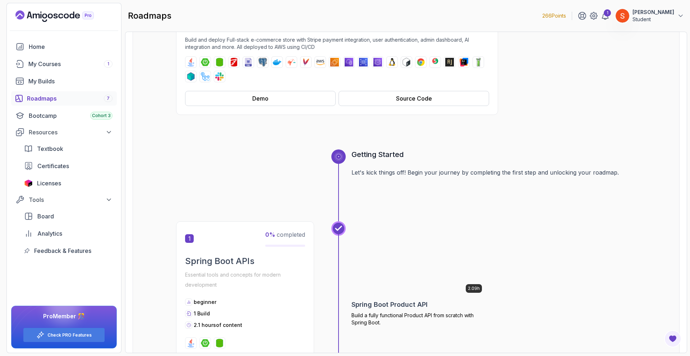
scroll to position [215, 0]
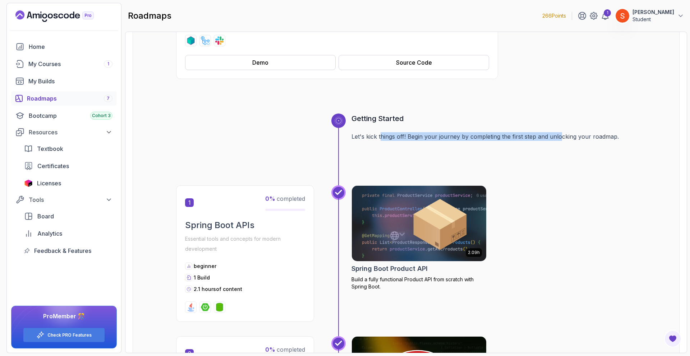
drag, startPoint x: 382, startPoint y: 134, endPoint x: 563, endPoint y: 130, distance: 181.0
click at [562, 130] on div "Getting Started Let's kick things off! Begin your journey by completing the fir…" at bounding box center [493, 149] width 284 height 72
click at [633, 128] on div "Getting Started Let's kick things off! Begin your journey by completing the fir…" at bounding box center [493, 149] width 284 height 72
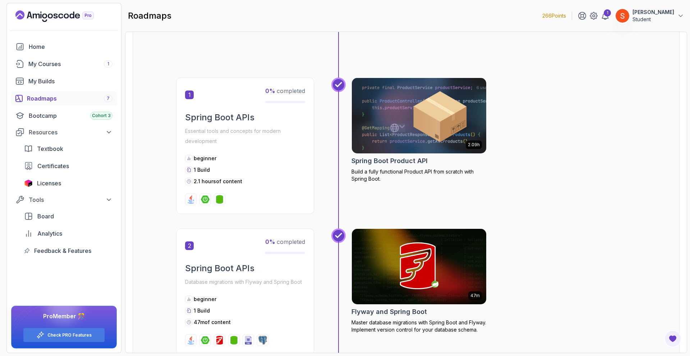
scroll to position [395, 0]
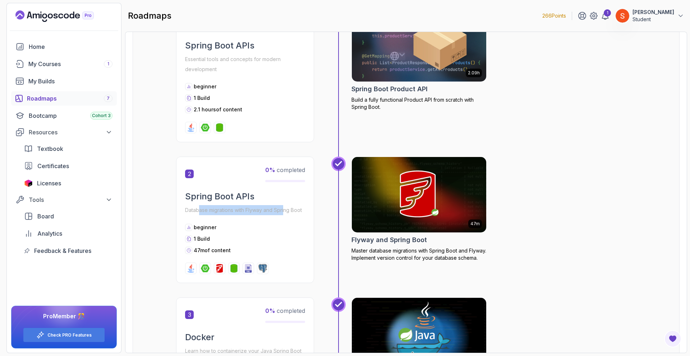
drag, startPoint x: 206, startPoint y: 210, endPoint x: 285, endPoint y: 209, distance: 78.7
click at [285, 209] on p "Database migrations with Flyway and Spring Boot" at bounding box center [245, 210] width 120 height 10
click at [289, 222] on div "2 0 % completed Spring Boot APIs Database migrations with Flyway and Spring Boo…" at bounding box center [245, 220] width 138 height 126
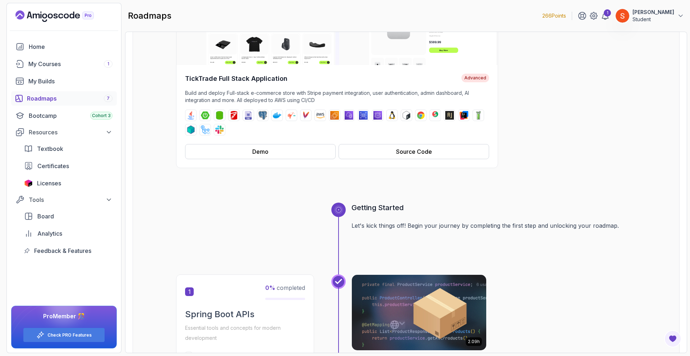
scroll to position [0, 0]
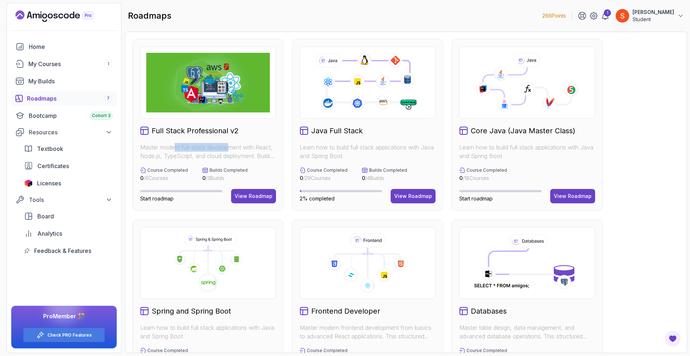
drag, startPoint x: 178, startPoint y: 142, endPoint x: 244, endPoint y: 144, distance: 65.8
click at [244, 144] on div "Full Stack Professional v2 Master modern full-stack development with React, Nod…" at bounding box center [208, 125] width 151 height 172
click at [265, 153] on p "Master modern full-stack development with React, Node.js, TypeScript, and cloud…" at bounding box center [208, 151] width 136 height 17
drag, startPoint x: 299, startPoint y: 144, endPoint x: 334, endPoint y: 155, distance: 36.3
click at [368, 142] on div "Java Full Stack Learn how to build full stack applications with Java and Spring…" at bounding box center [367, 125] width 151 height 172
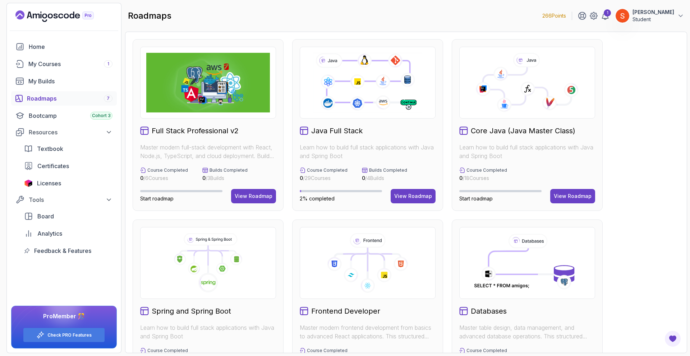
click at [278, 161] on div "Full Stack Professional v2 Master modern full-stack development with React, Nod…" at bounding box center [208, 125] width 151 height 172
click at [238, 196] on div "View Roadmap" at bounding box center [254, 195] width 38 height 7
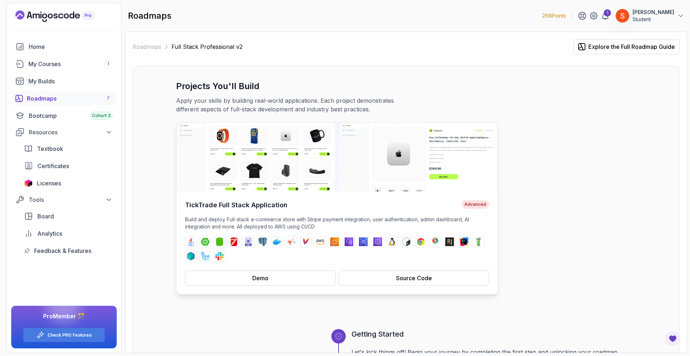
scroll to position [36, 0]
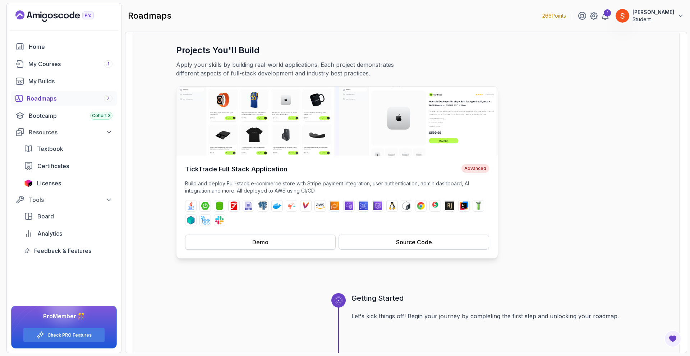
click at [269, 237] on button "Demo" at bounding box center [260, 242] width 150 height 15
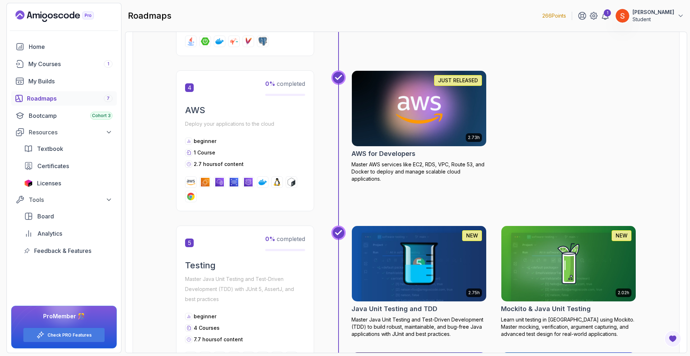
scroll to position [593, 0]
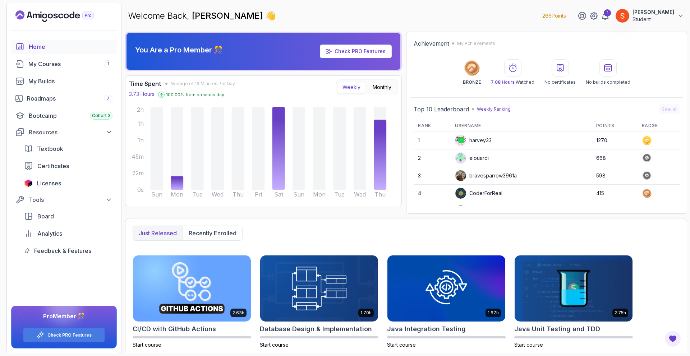
scroll to position [101, 0]
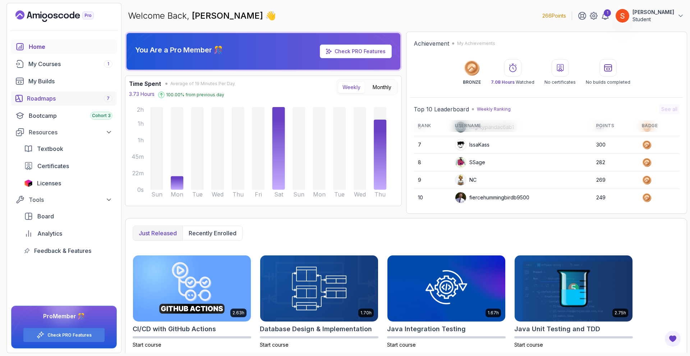
click at [82, 100] on div "Roadmaps 7" at bounding box center [69, 98] width 85 height 9
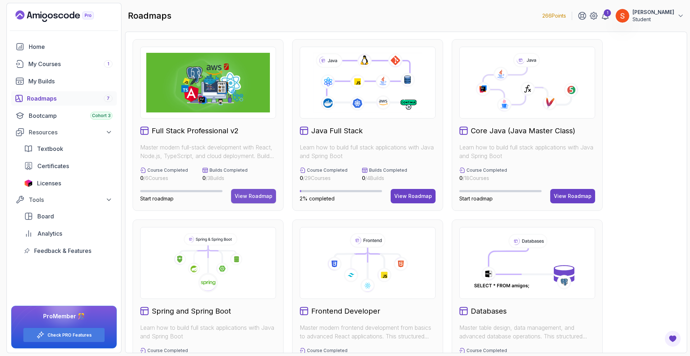
click at [247, 194] on div "View Roadmap" at bounding box center [254, 195] width 38 height 7
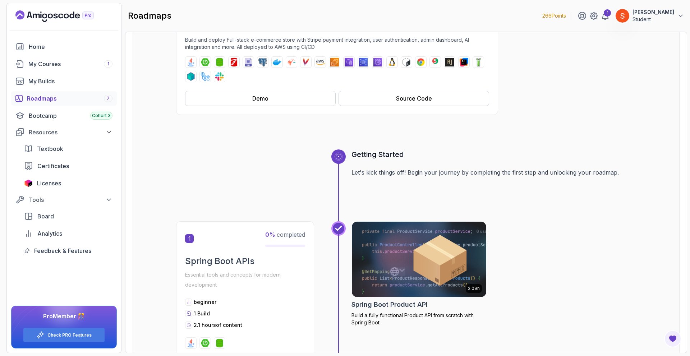
scroll to position [72, 0]
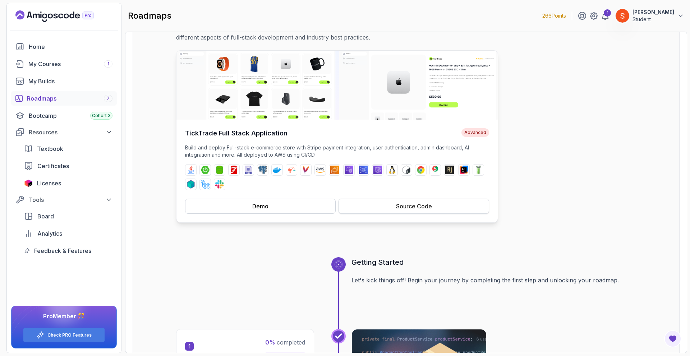
click at [400, 205] on div "Source Code" at bounding box center [414, 206] width 36 height 9
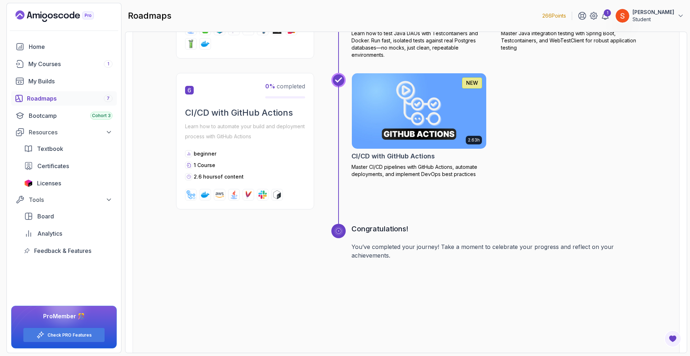
scroll to position [1204, 0]
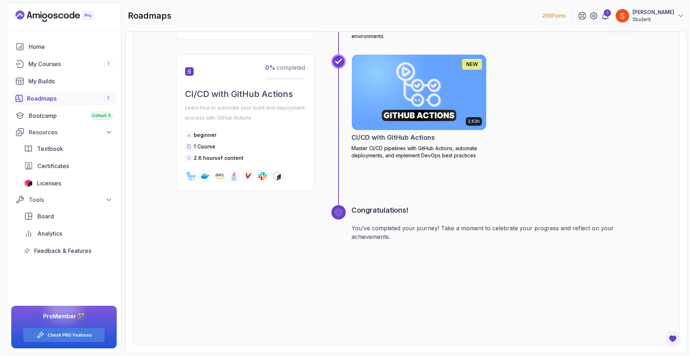
click at [189, 178] on img at bounding box center [190, 176] width 9 height 9
click at [203, 176] on img at bounding box center [205, 176] width 9 height 9
click at [214, 176] on div at bounding box center [219, 175] width 11 height 11
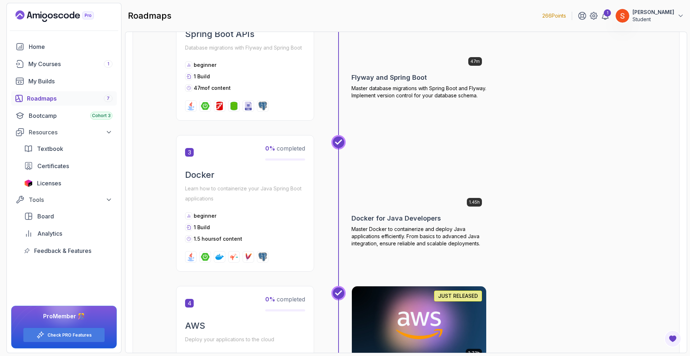
scroll to position [450, 0]
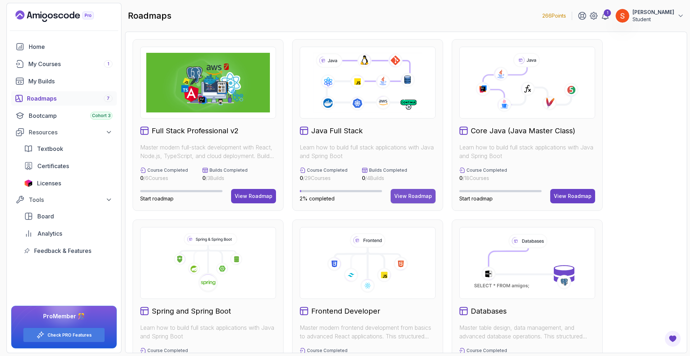
click at [410, 194] on div "View Roadmap" at bounding box center [413, 195] width 38 height 7
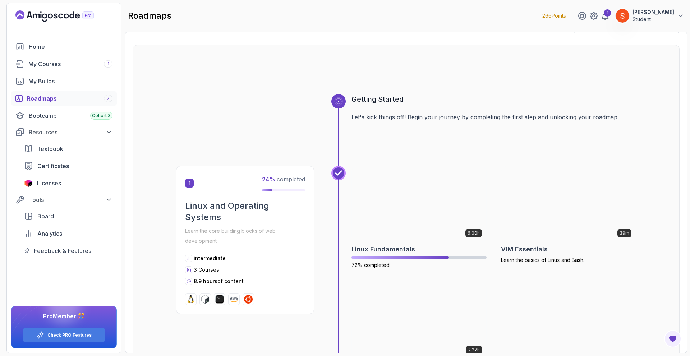
scroll to position [164, 0]
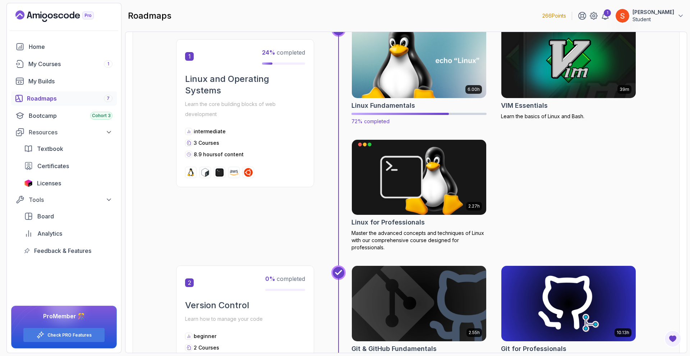
click at [419, 76] on img at bounding box center [418, 60] width 141 height 79
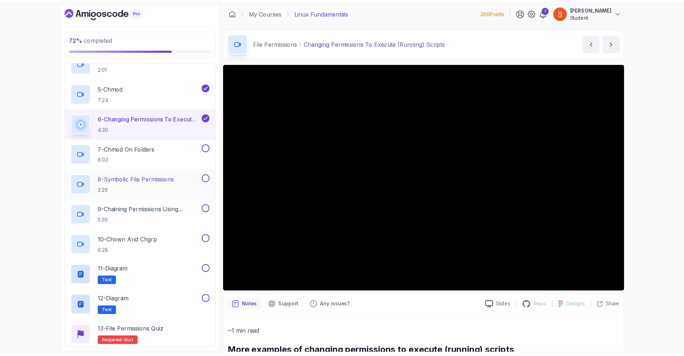
scroll to position [456, 0]
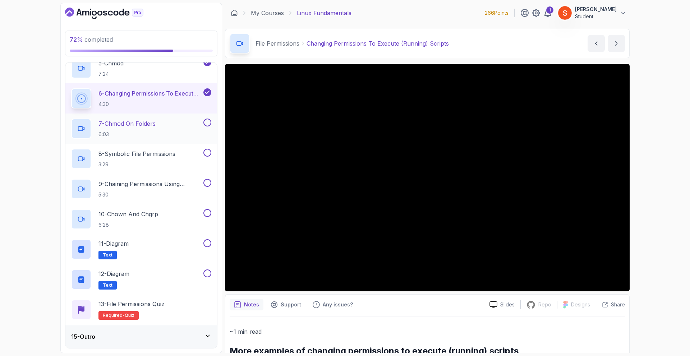
drag, startPoint x: 135, startPoint y: 131, endPoint x: 137, endPoint y: 124, distance: 7.4
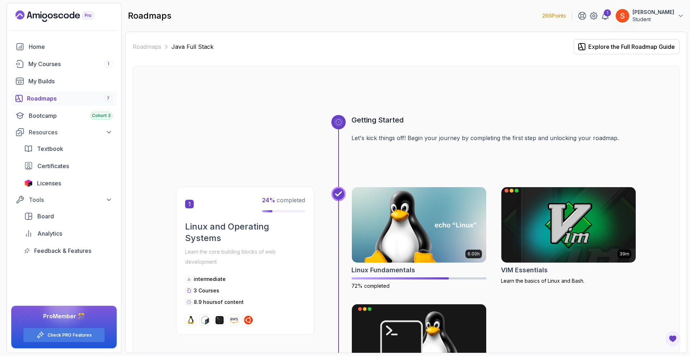
click at [522, 210] on img at bounding box center [568, 224] width 141 height 79
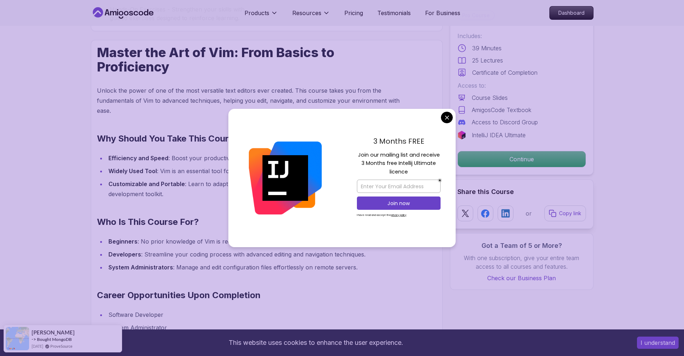
scroll to position [575, 0]
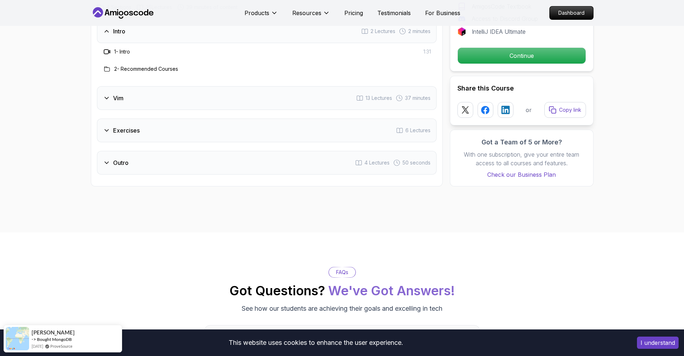
scroll to position [790, 0]
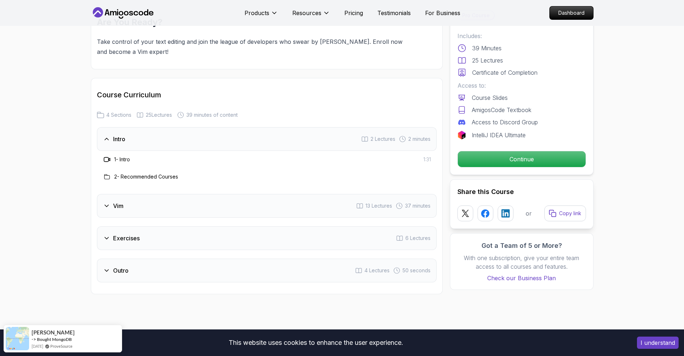
click at [130, 203] on div "Vim 13 Lectures 37 minutes" at bounding box center [267, 206] width 340 height 24
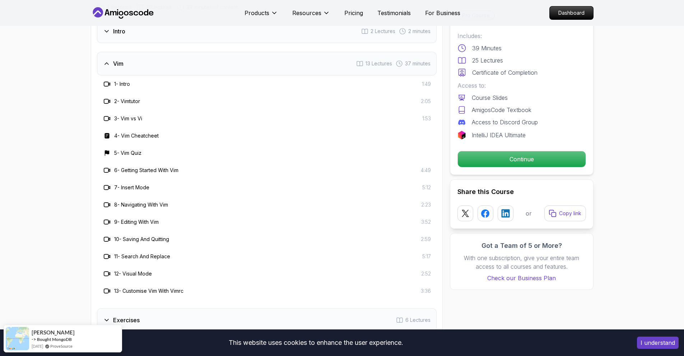
scroll to position [862, 0]
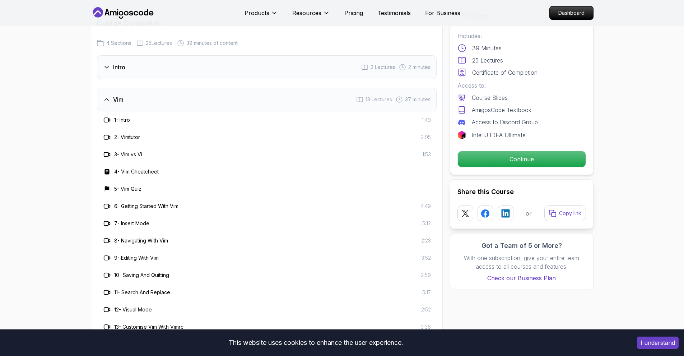
click at [130, 103] on div "Vim 13 Lectures 37 minutes" at bounding box center [267, 100] width 340 height 24
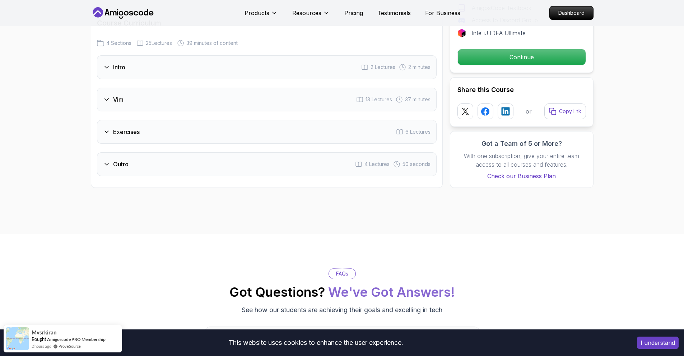
click at [135, 130] on h3 "Exercises" at bounding box center [126, 131] width 27 height 9
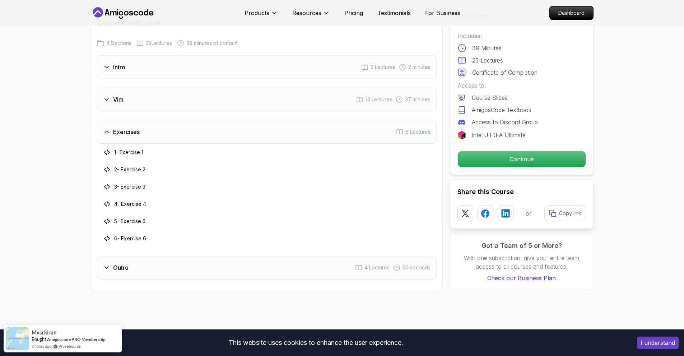
click at [136, 130] on h3 "Exercises" at bounding box center [126, 131] width 27 height 9
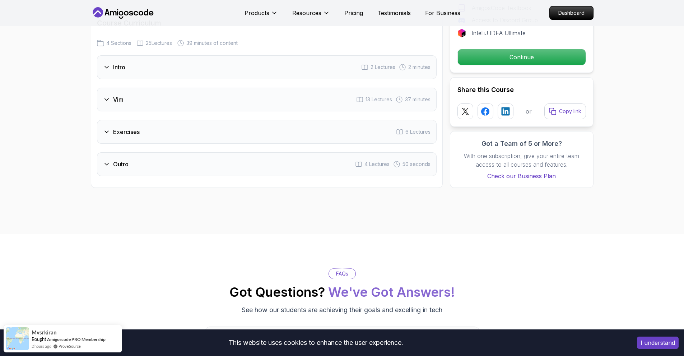
click at [139, 174] on div "Outro 4 Lectures 50 seconds" at bounding box center [267, 164] width 340 height 24
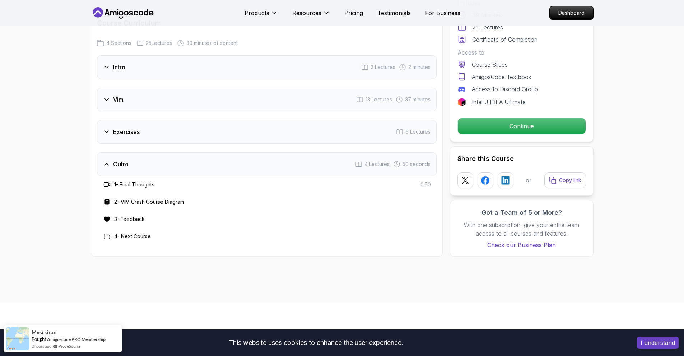
click at [112, 166] on div "Outro" at bounding box center [115, 164] width 25 height 9
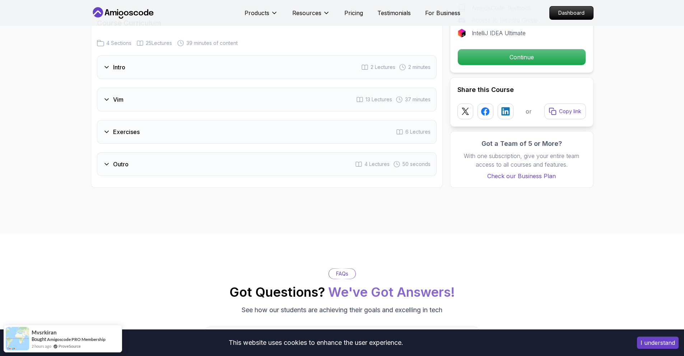
click at [115, 95] on div "Vim 13 Lectures 37 minutes" at bounding box center [267, 100] width 340 height 24
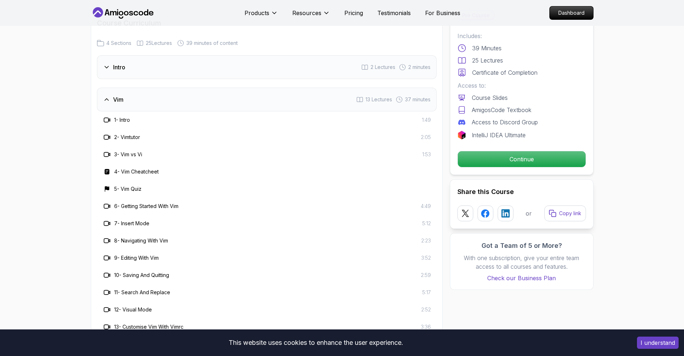
scroll to position [790, 0]
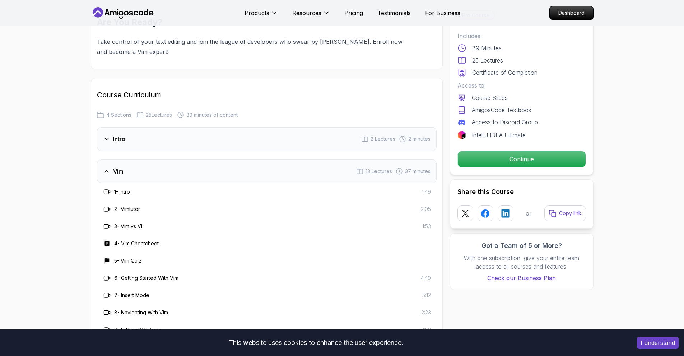
click at [120, 176] on div "Vim 13 Lectures 37 minutes" at bounding box center [267, 171] width 340 height 24
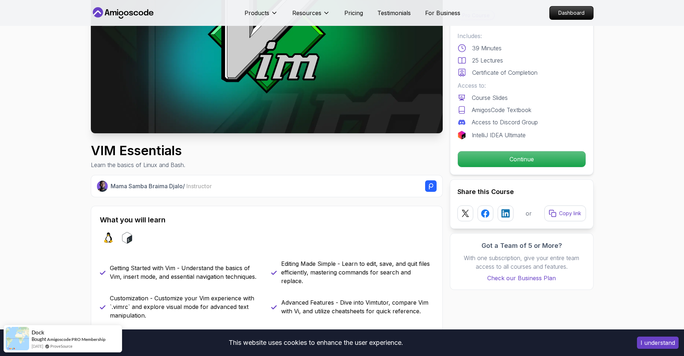
scroll to position [0, 0]
